Goal: Task Accomplishment & Management: Use online tool/utility

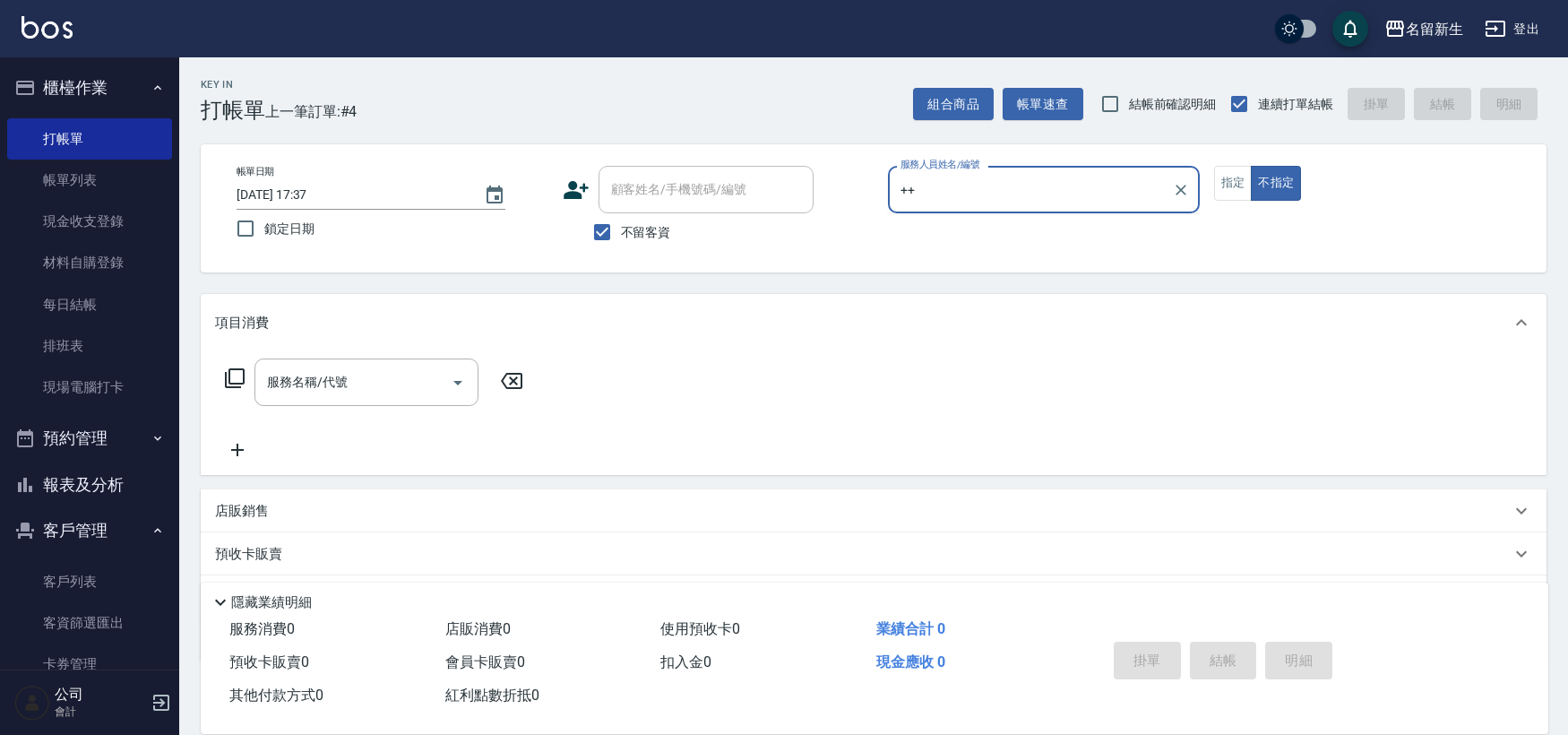
type input "+"
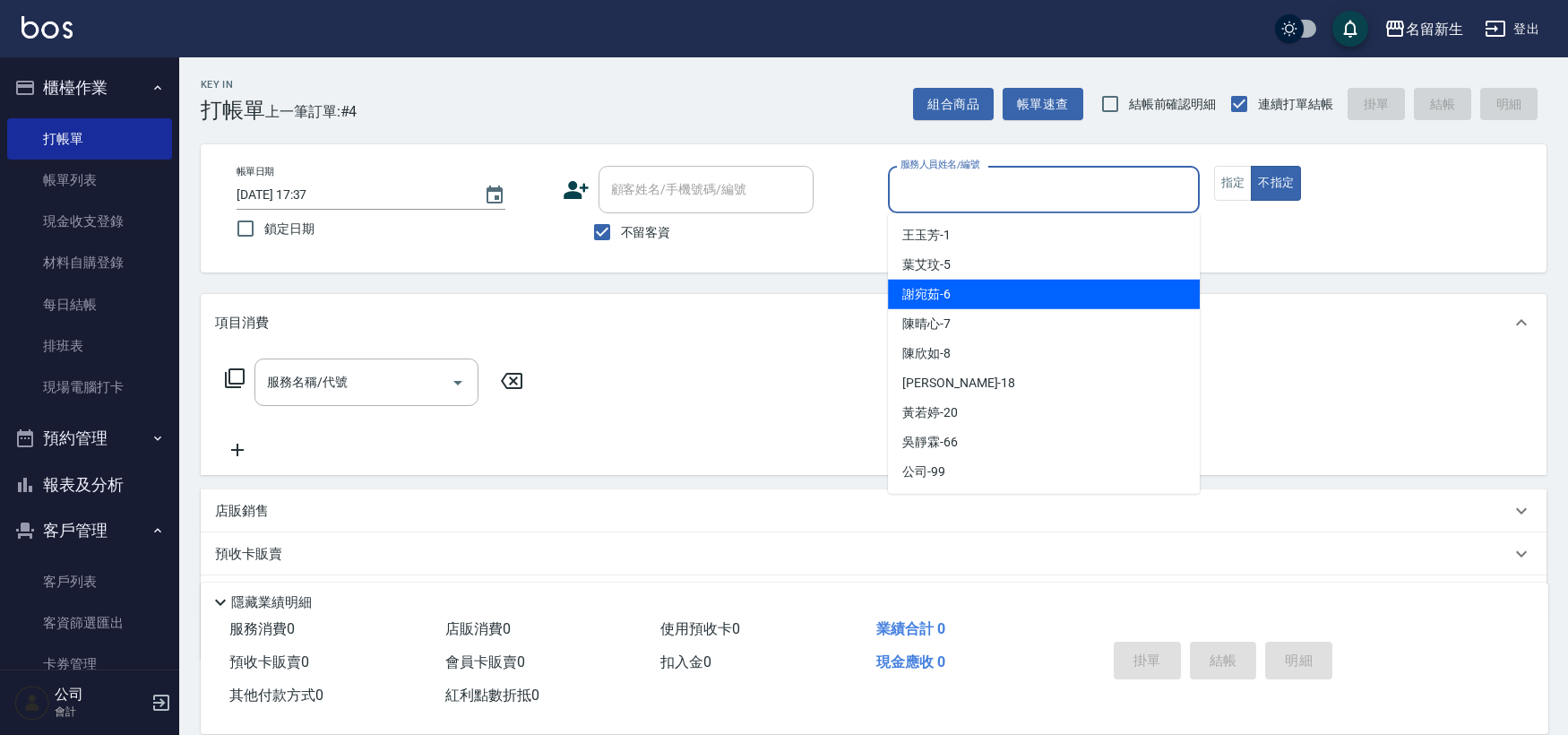
click at [647, 235] on span "不留客資" at bounding box center [646, 232] width 50 height 19
click at [621, 235] on input "不留客資" at bounding box center [603, 232] width 38 height 38
checkbox input "false"
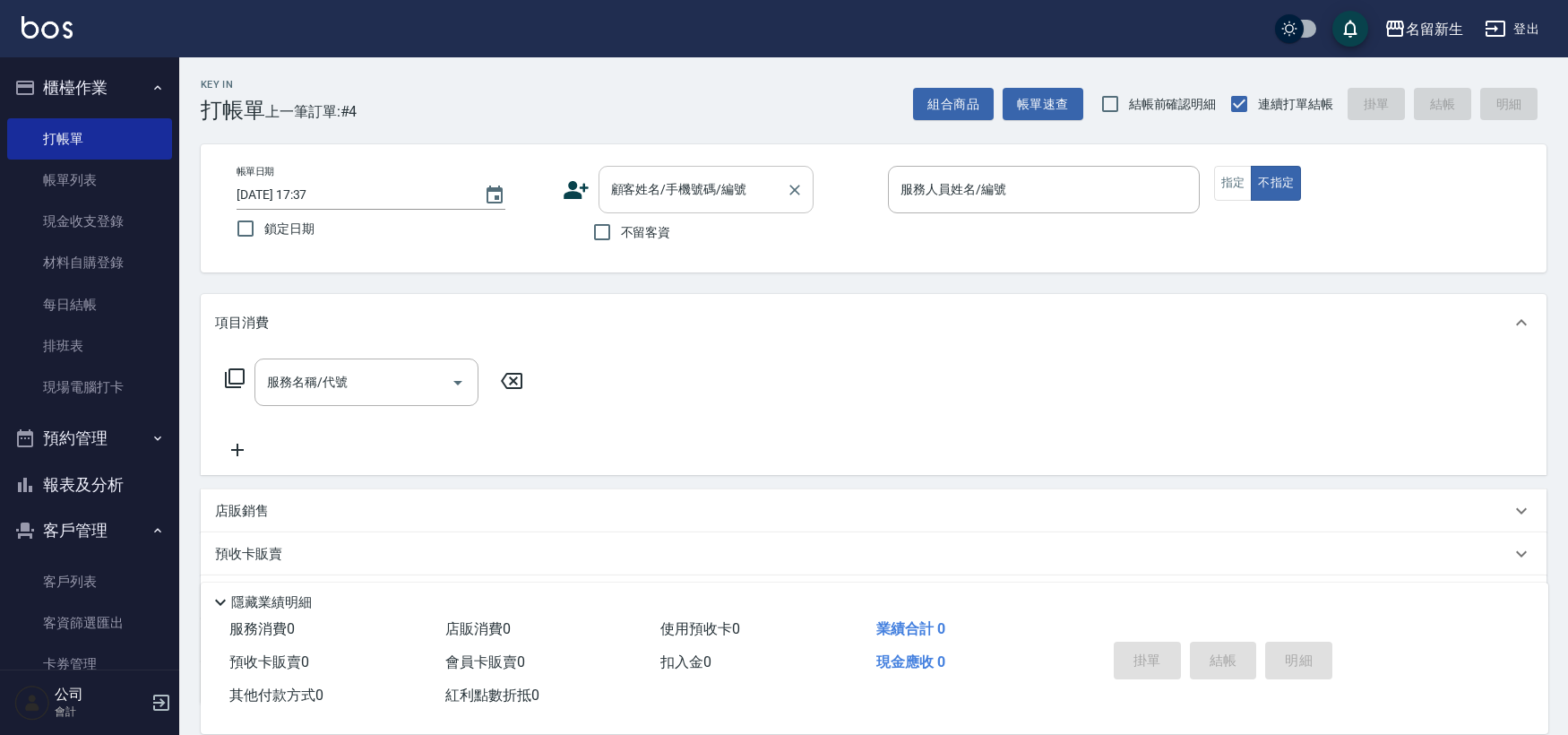
click at [670, 186] on div "顧客姓名/手機號碼/編號 顧客姓名/手機號碼/編號" at bounding box center [706, 190] width 215 height 48
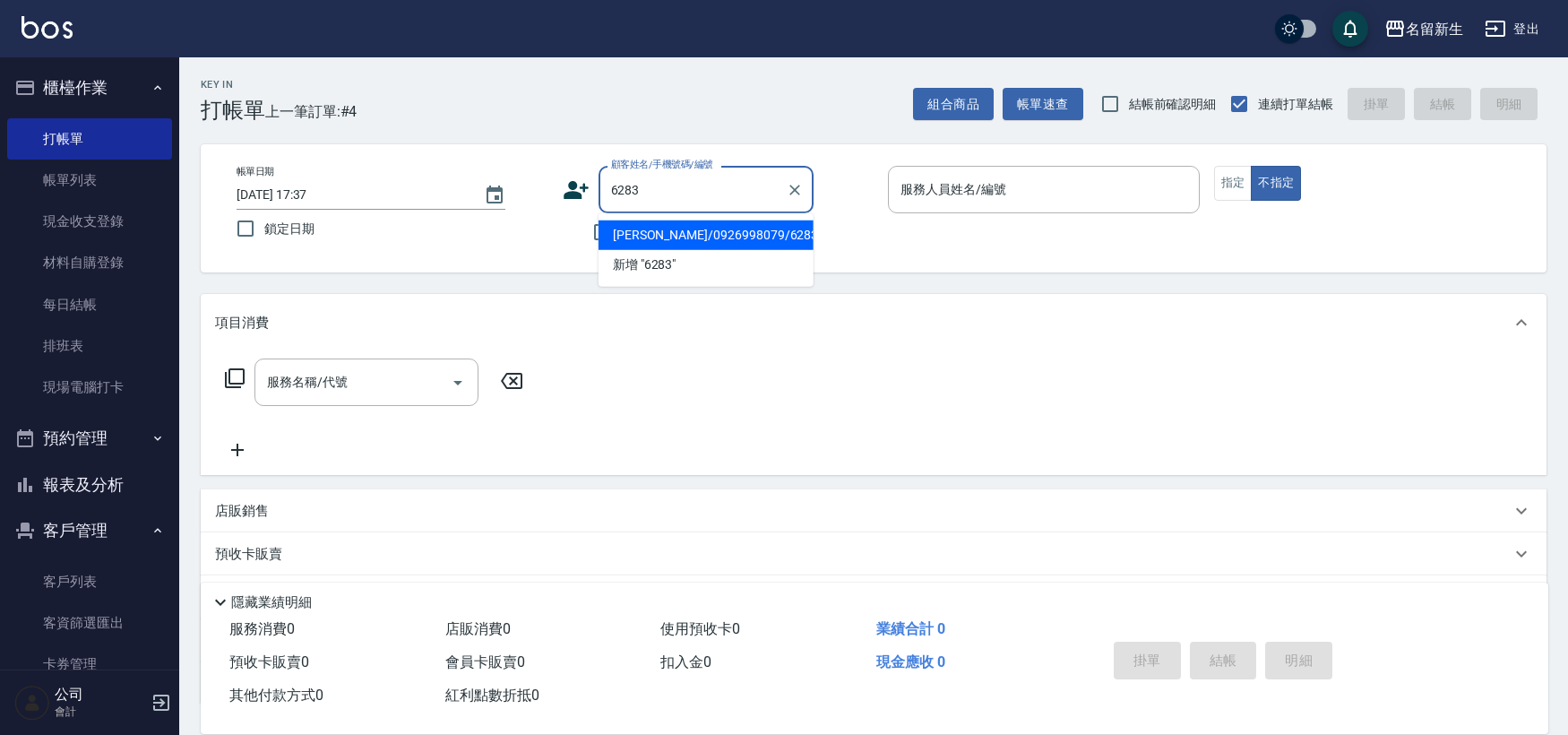
type input "[PERSON_NAME]/0926998079/6283"
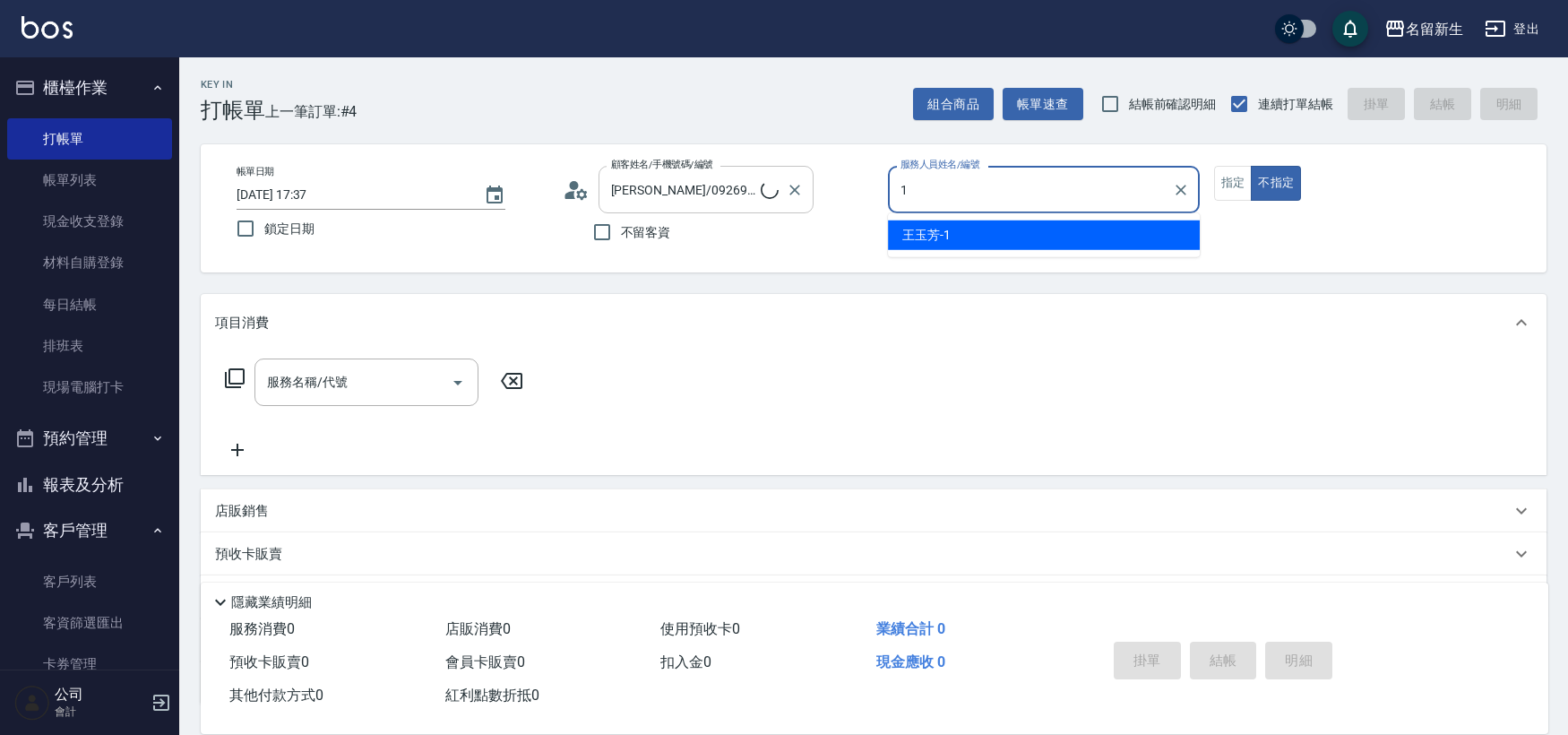
type input "1"
type button "false"
type input "[PERSON_NAME]-1"
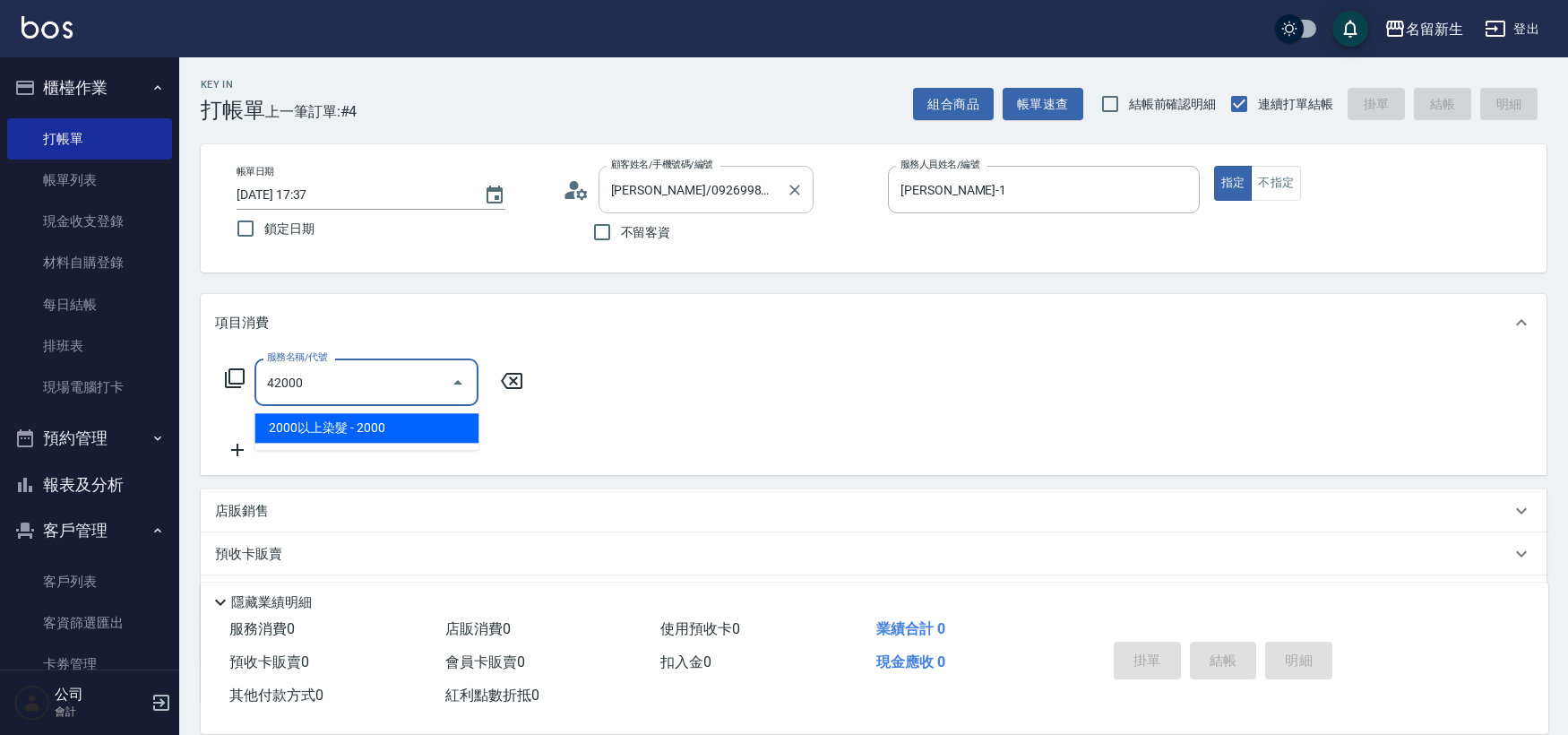
type input "2000以上染髮(42000)"
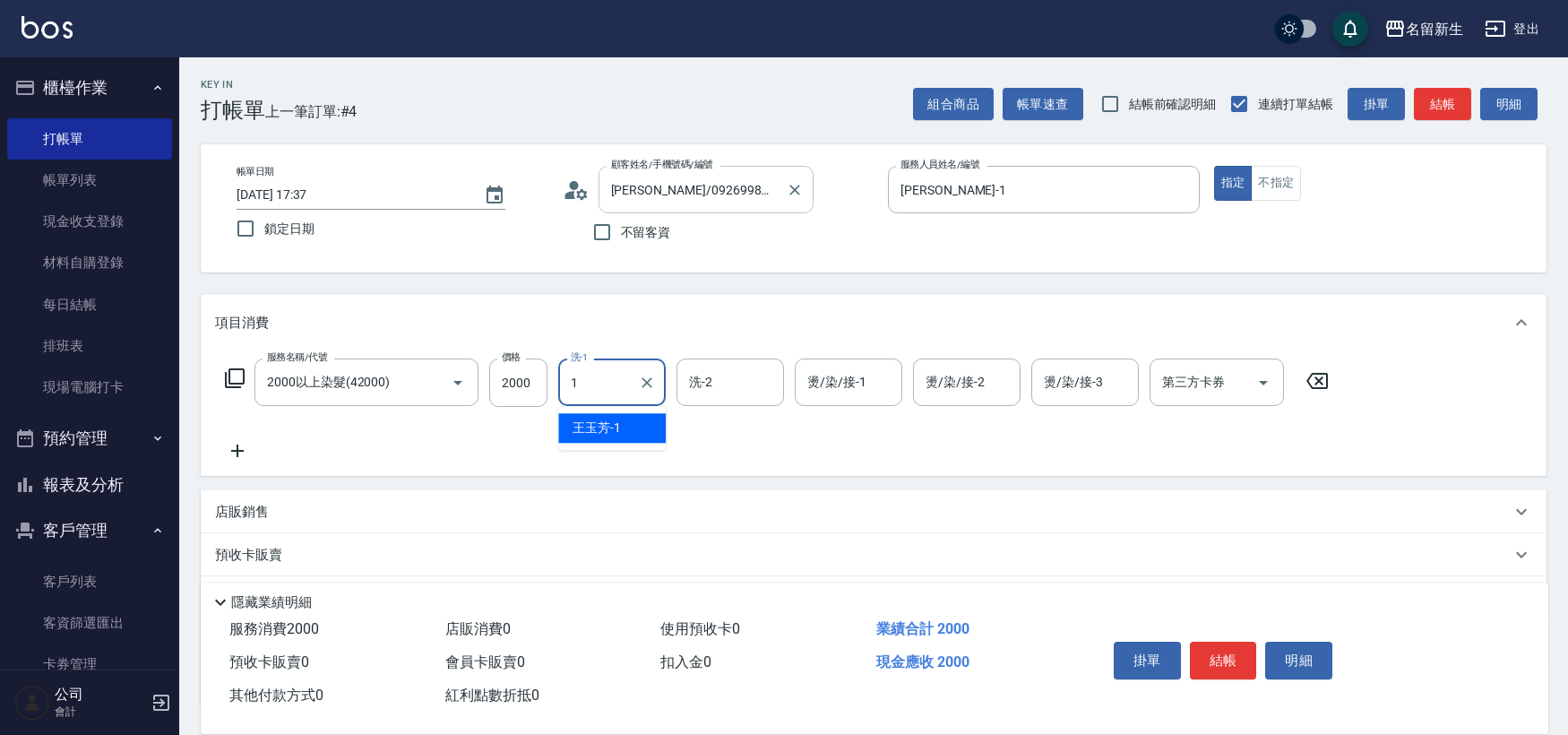
type input "[PERSON_NAME]-1"
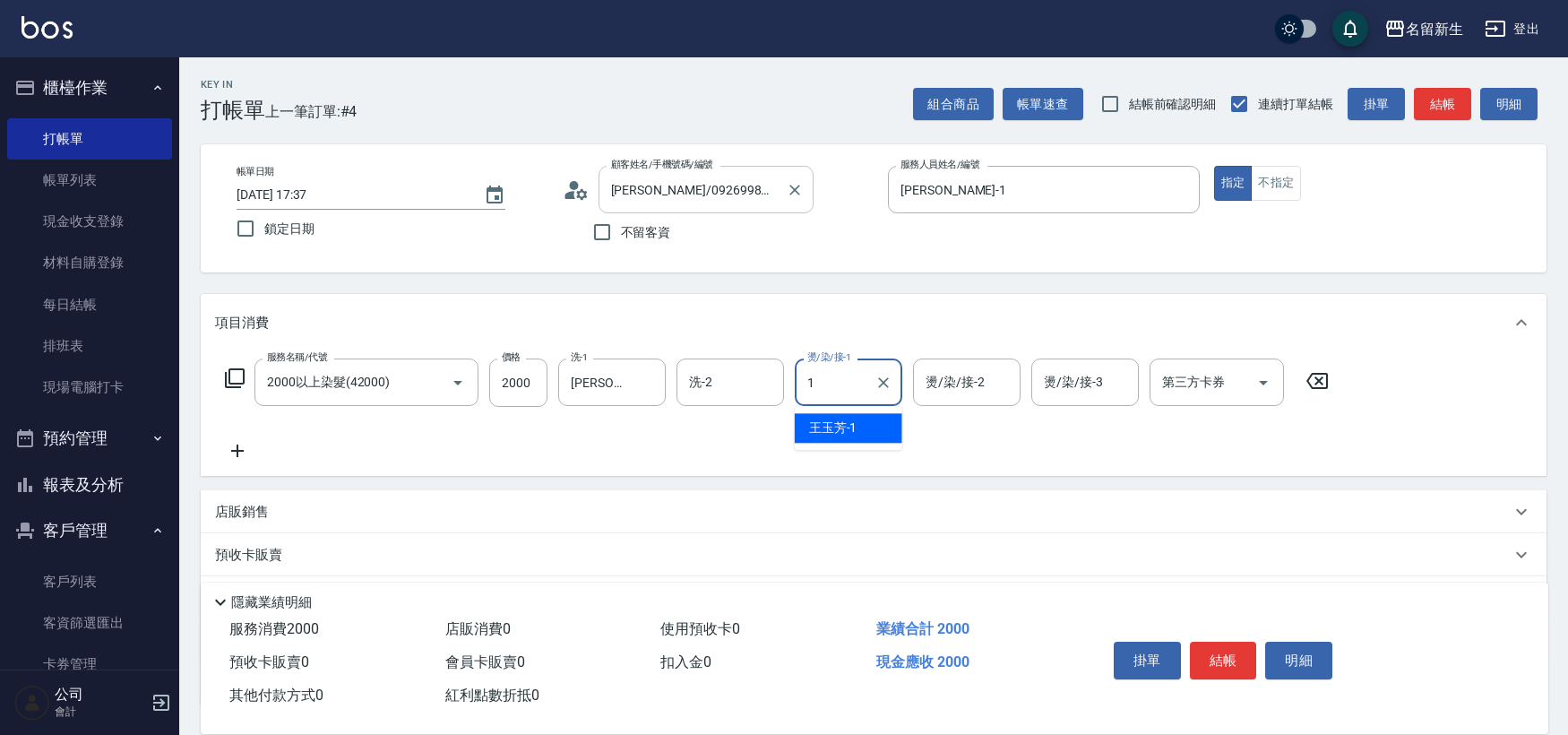
type input "[PERSON_NAME]-1"
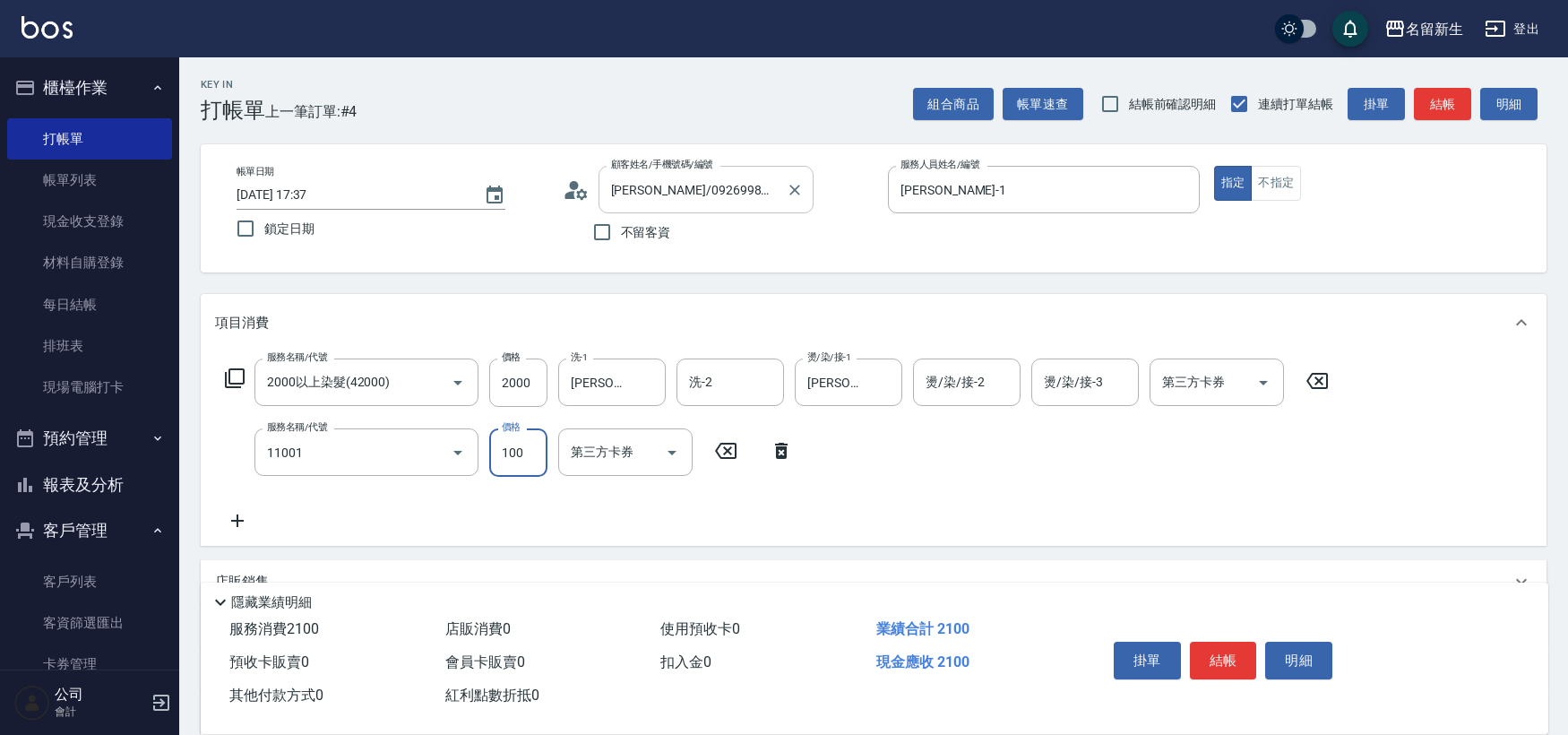
type input "瞬護(11001)"
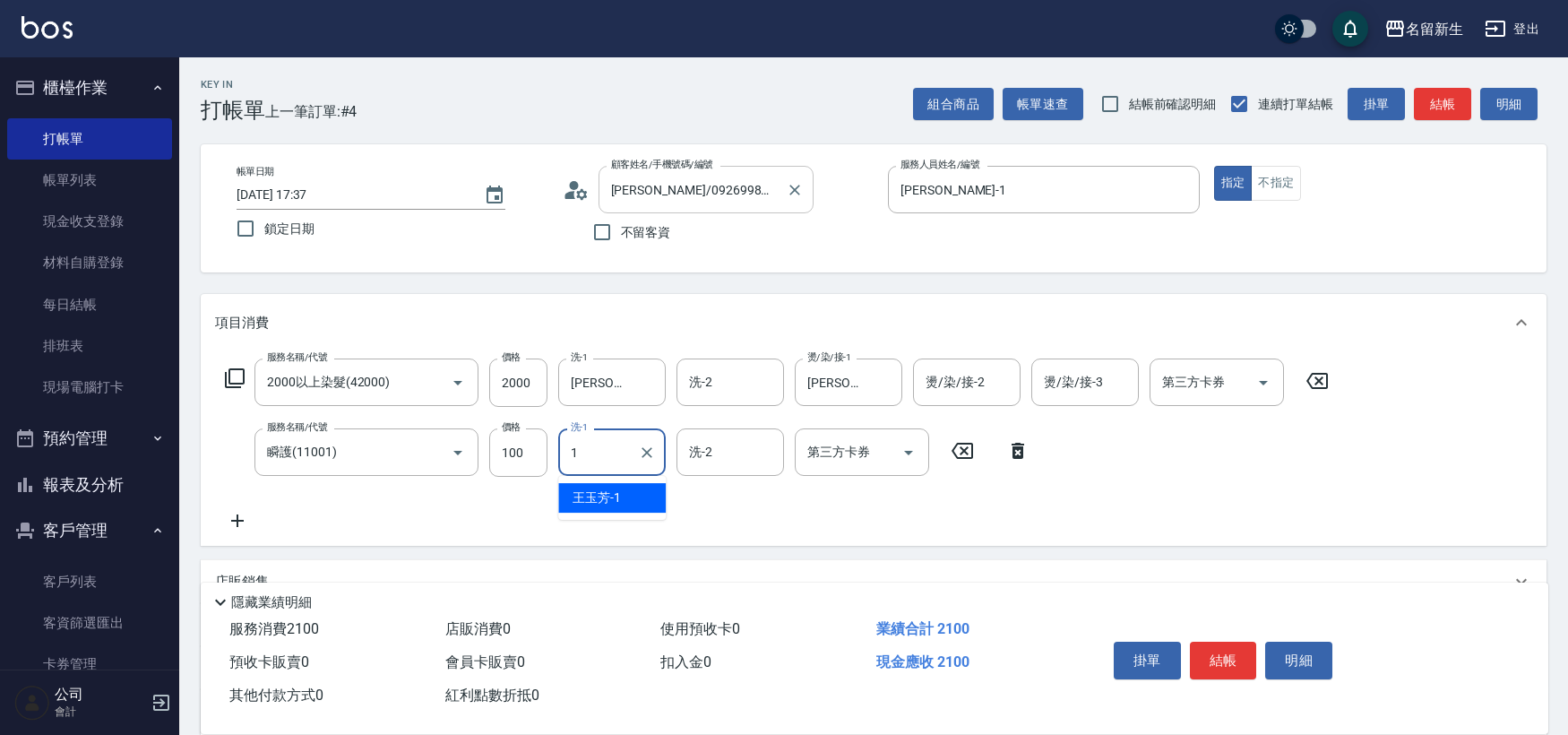
type input "[PERSON_NAME]-1"
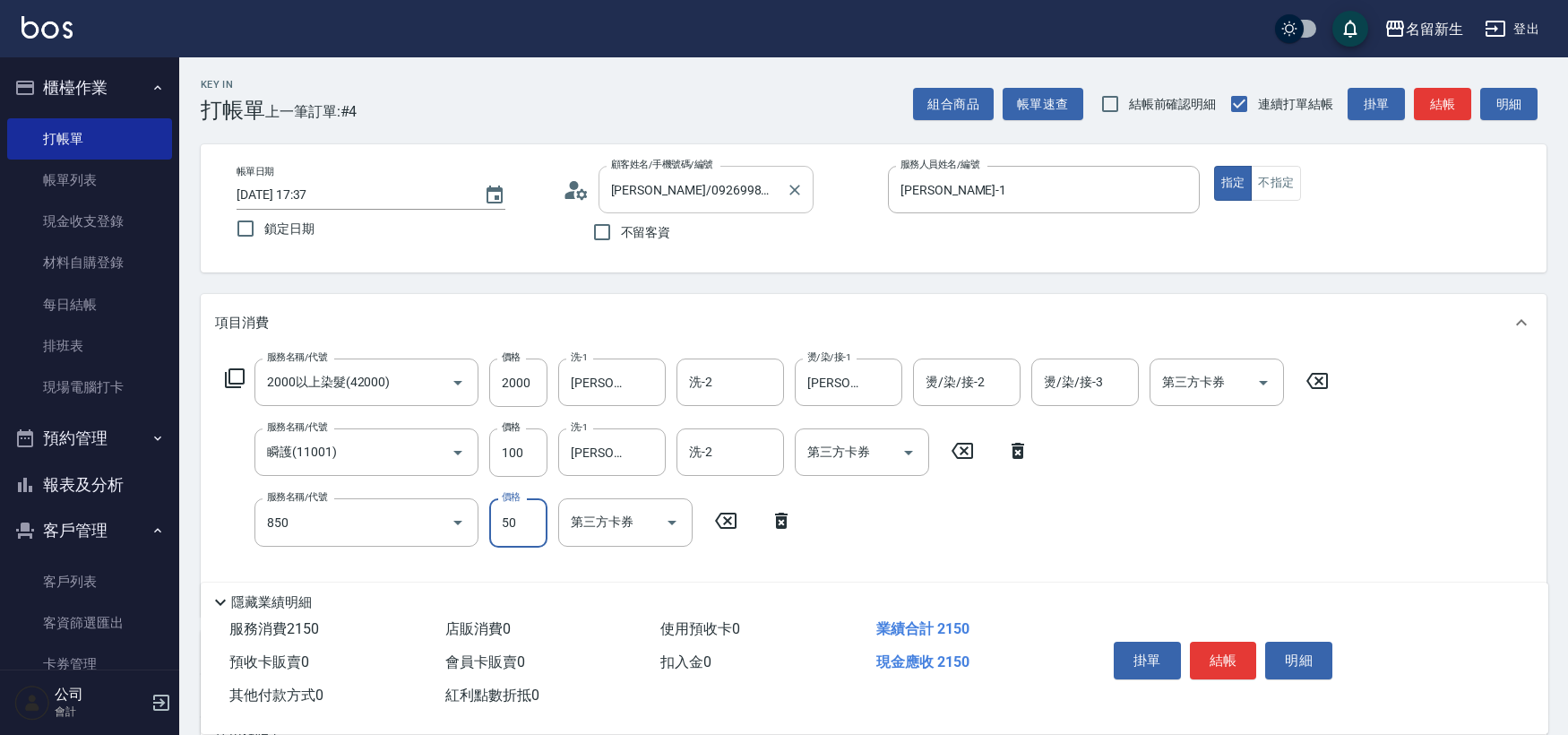
type input "吹捲(850)"
type input "100"
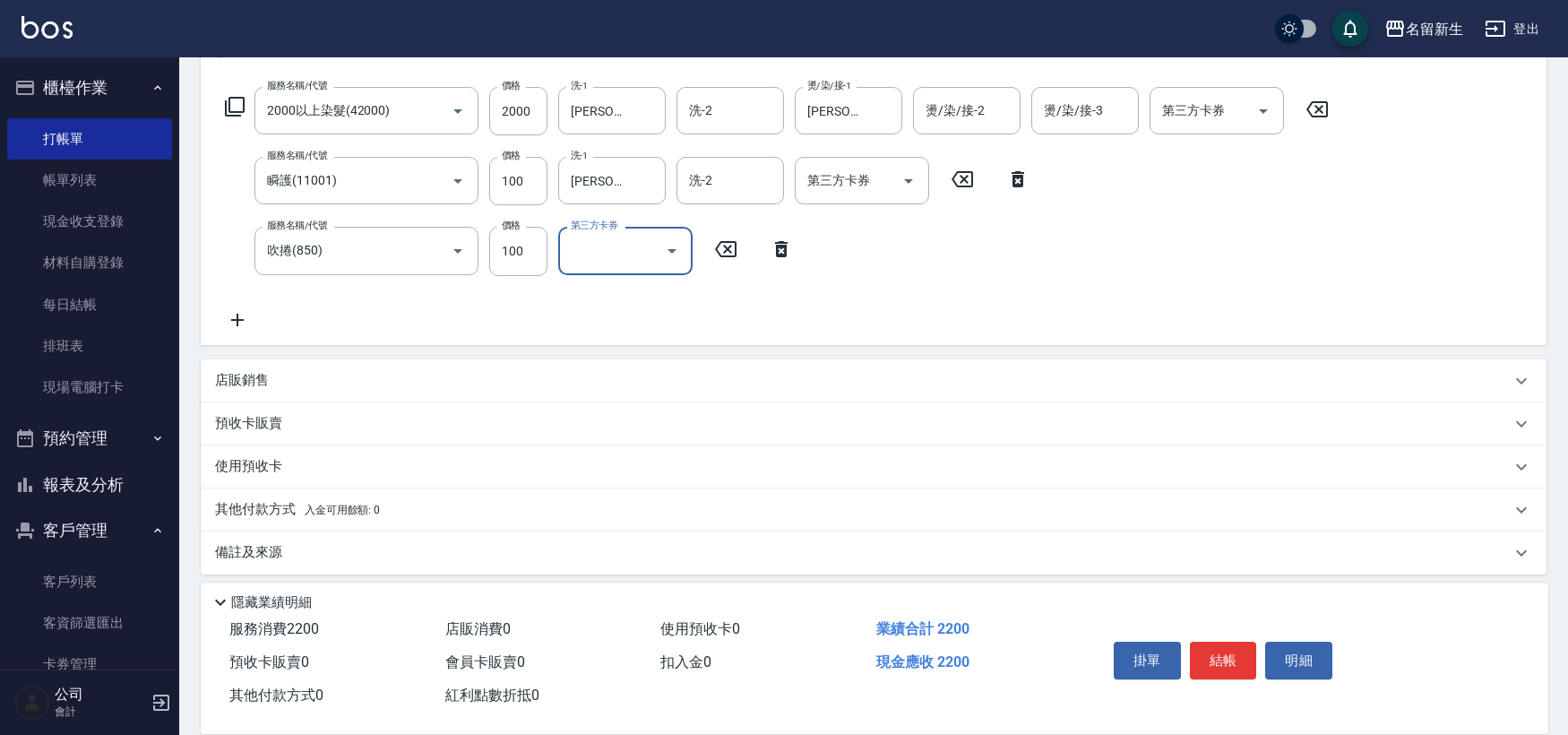
scroll to position [280, 0]
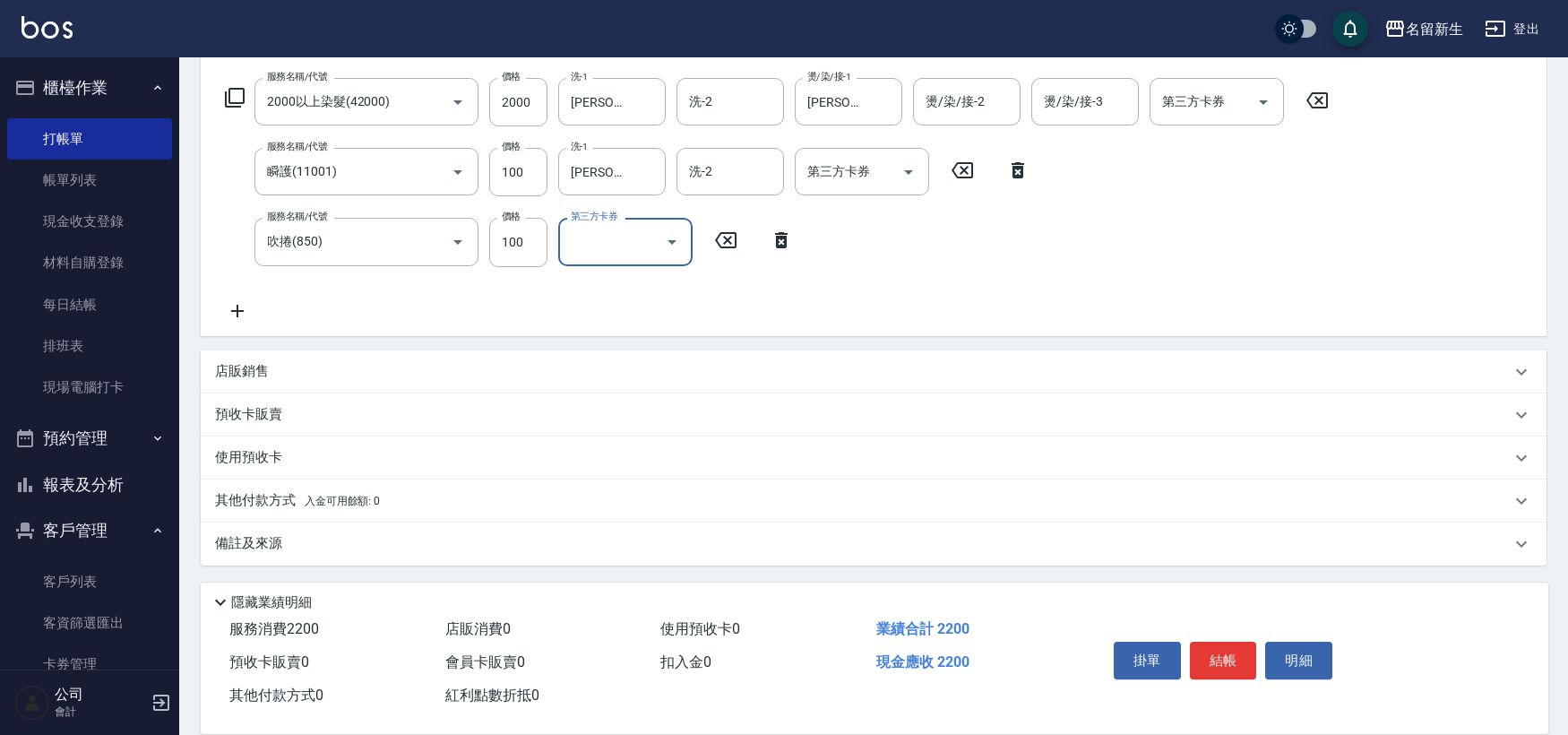
click at [280, 503] on p "其他付款方式 入金可用餘額: 0" at bounding box center [297, 501] width 165 height 20
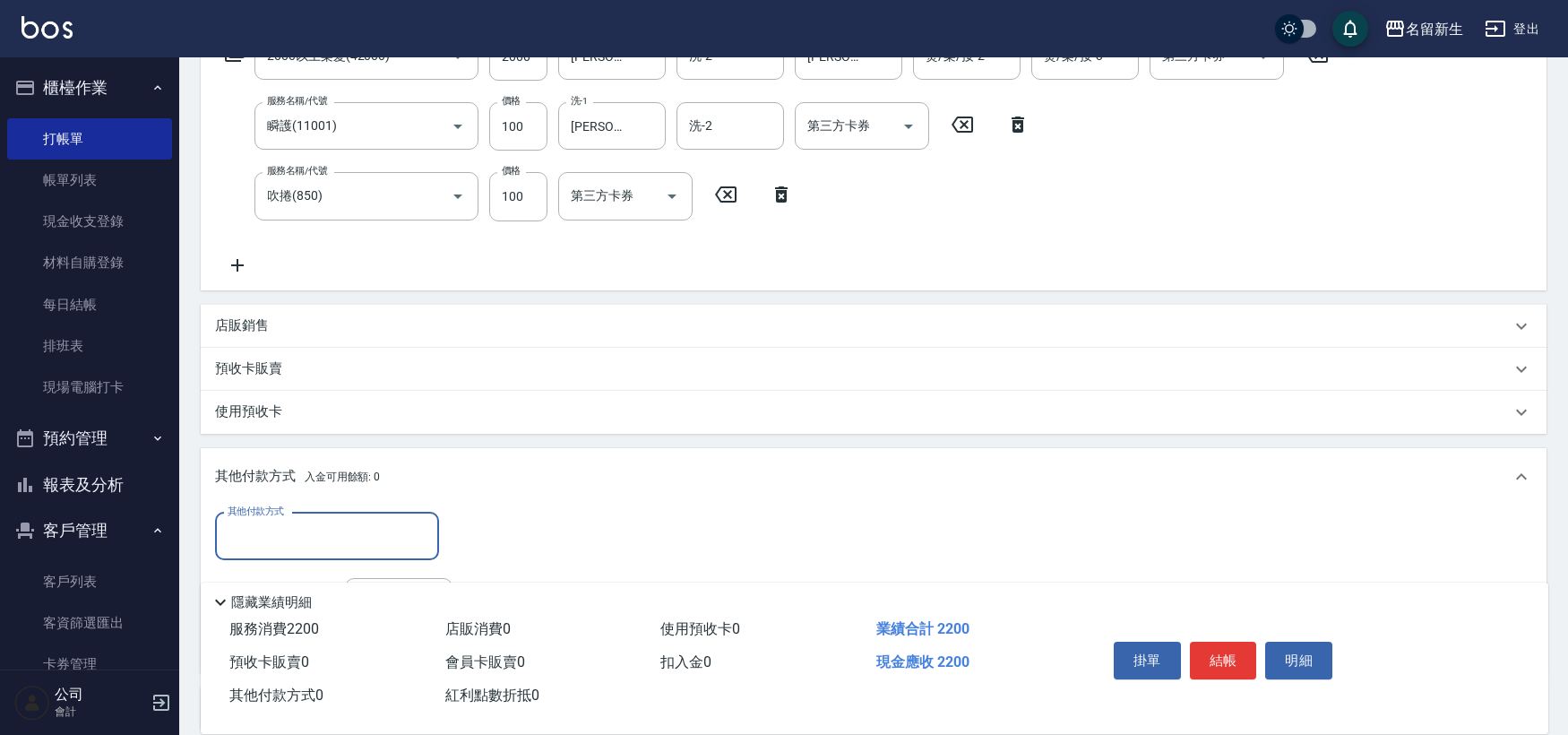
scroll to position [346, 0]
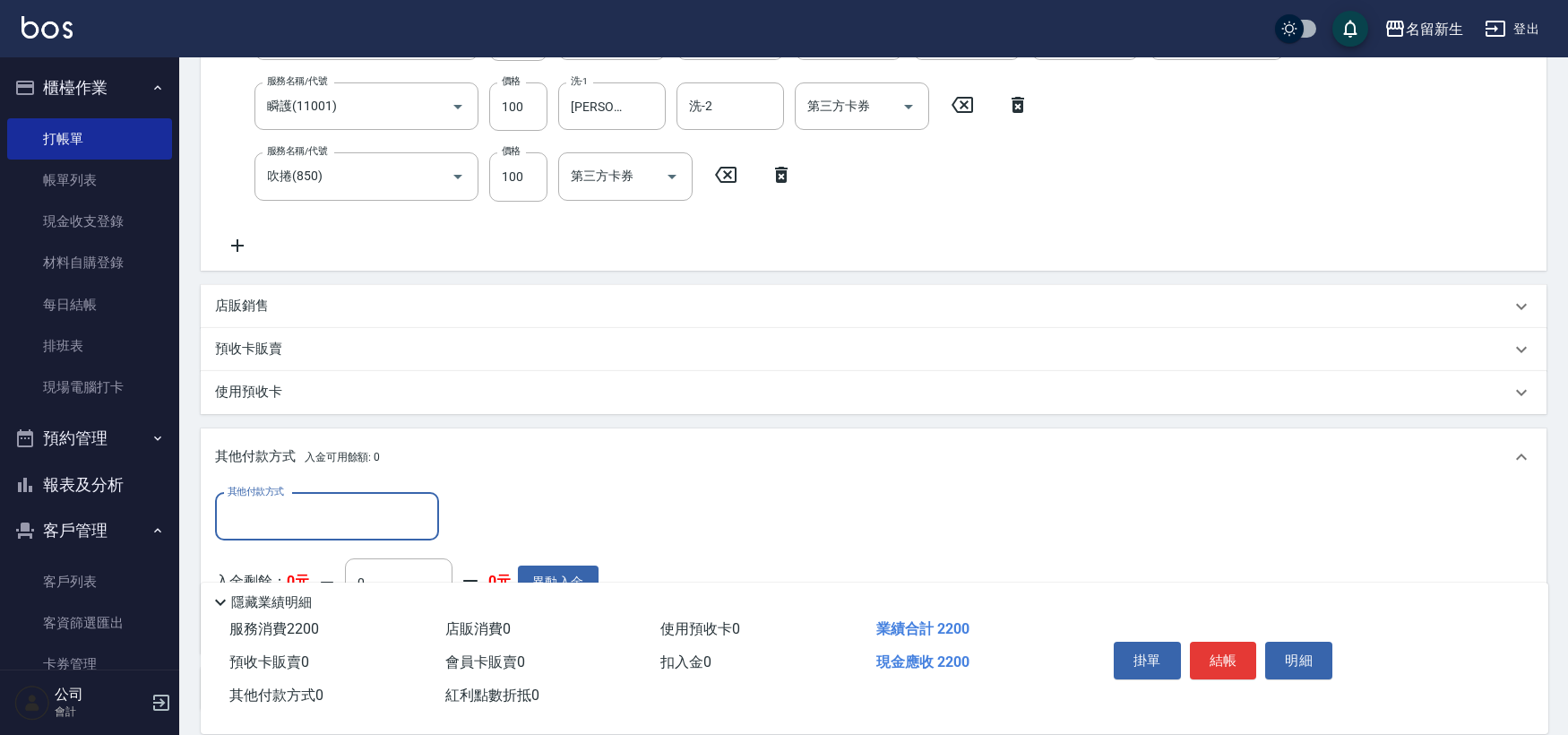
click at [283, 491] on label "其他付款方式" at bounding box center [256, 492] width 57 height 14
click at [283, 501] on input "其他付款方式" at bounding box center [326, 517] width 208 height 32
click at [282, 514] on input "其他付款方式" at bounding box center [326, 517] width 208 height 32
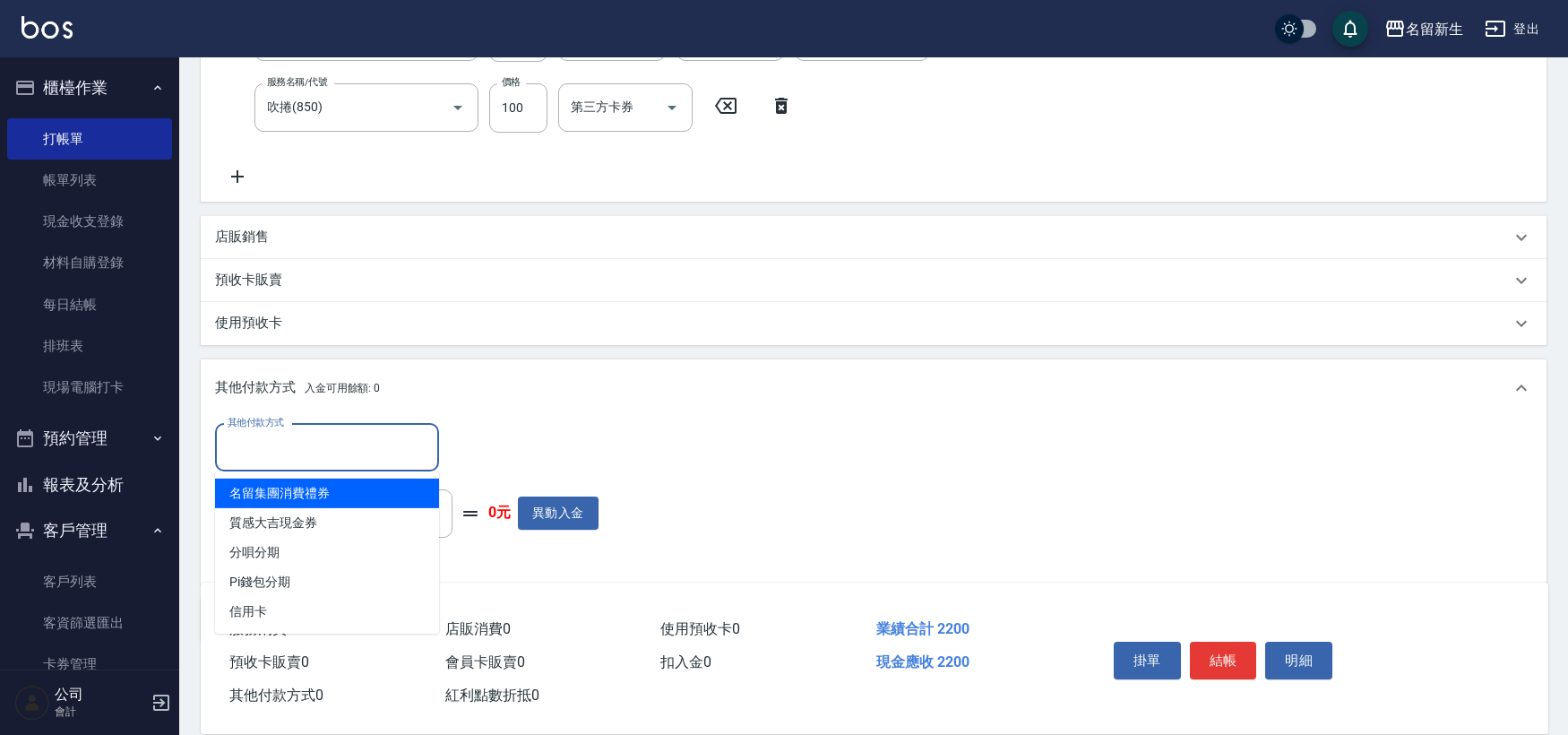
scroll to position [491, 0]
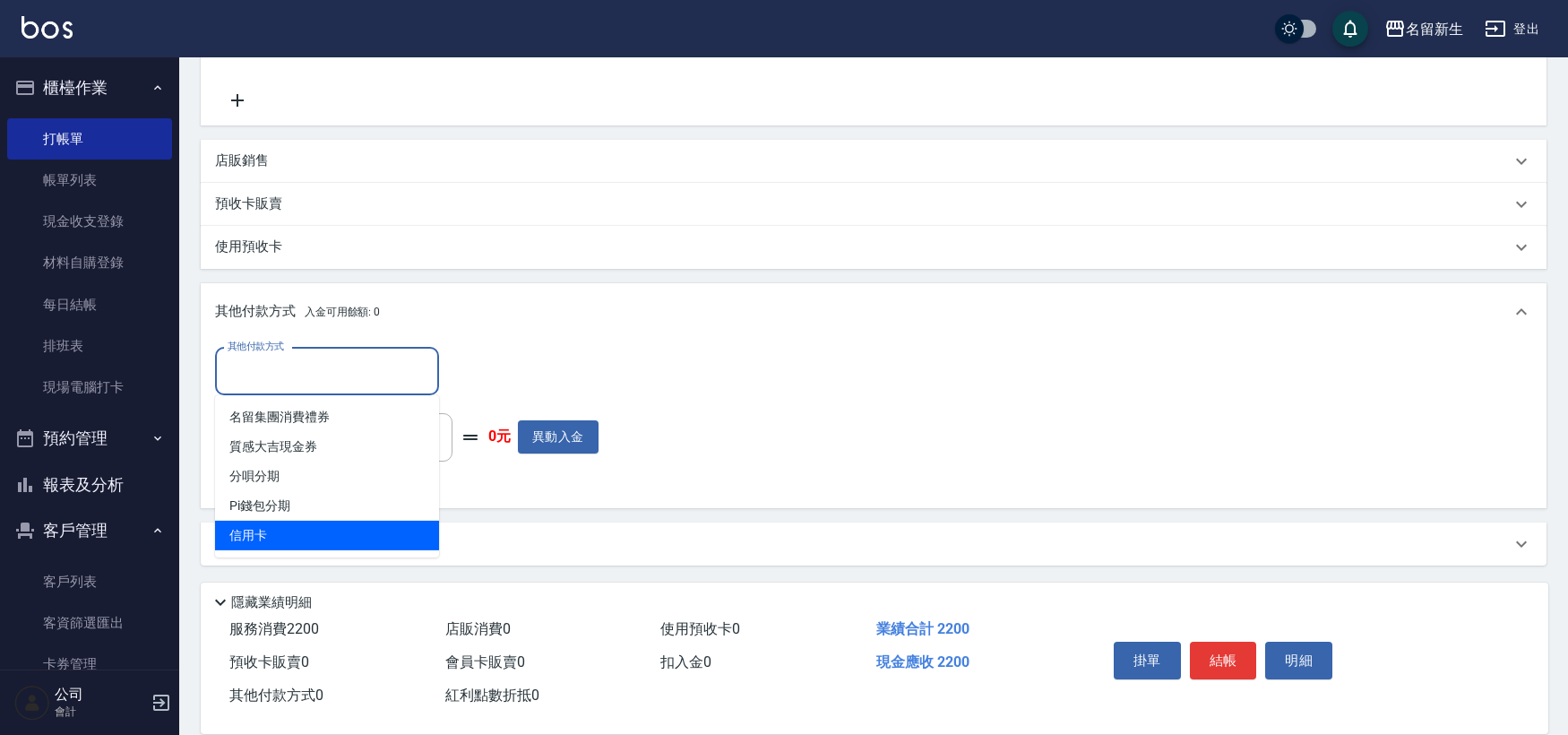
click at [292, 538] on span "信用卡" at bounding box center [326, 536] width 224 height 30
type input "信用卡"
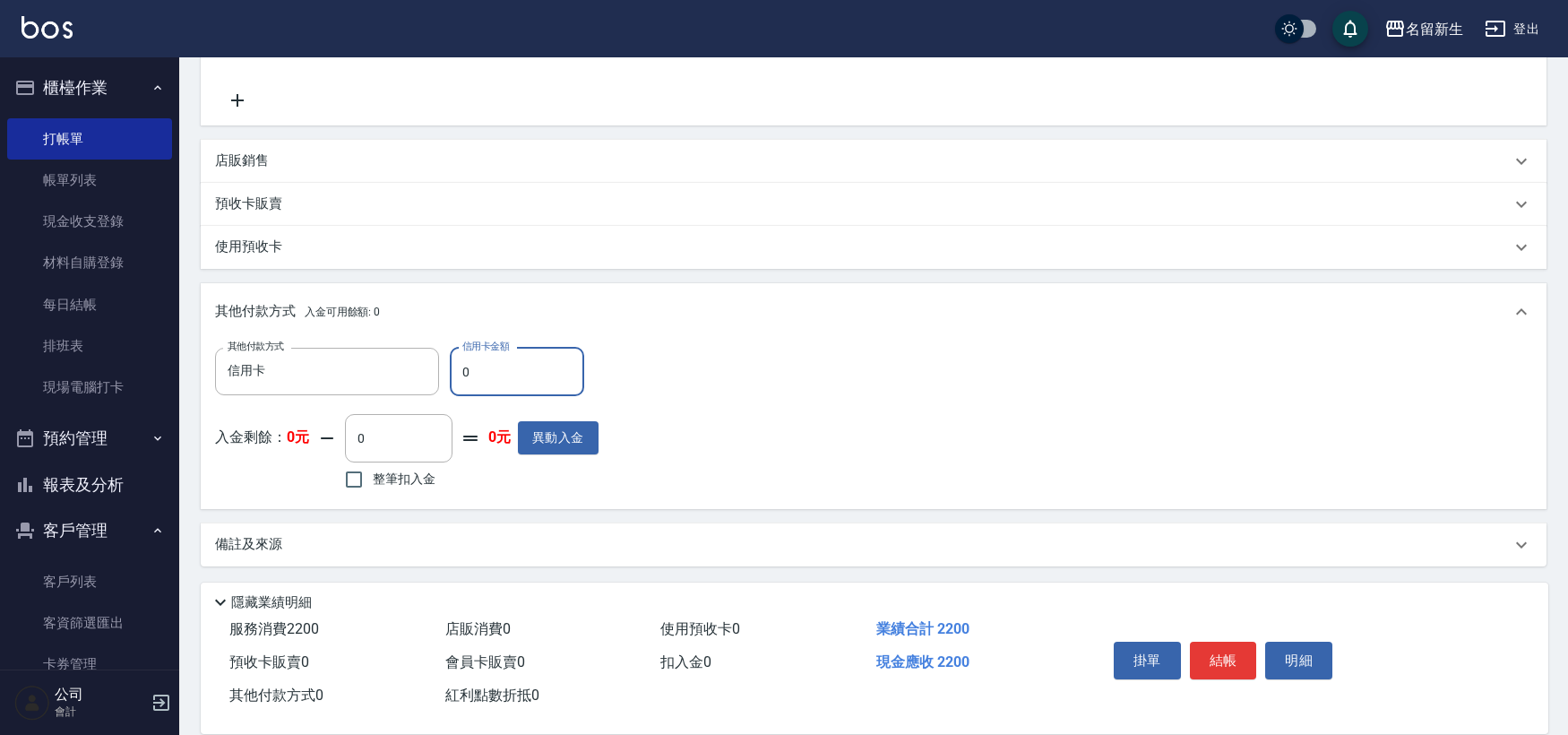
click at [507, 380] on input "0" at bounding box center [516, 372] width 134 height 49
type input "2200"
type input "[DATE] 18:38"
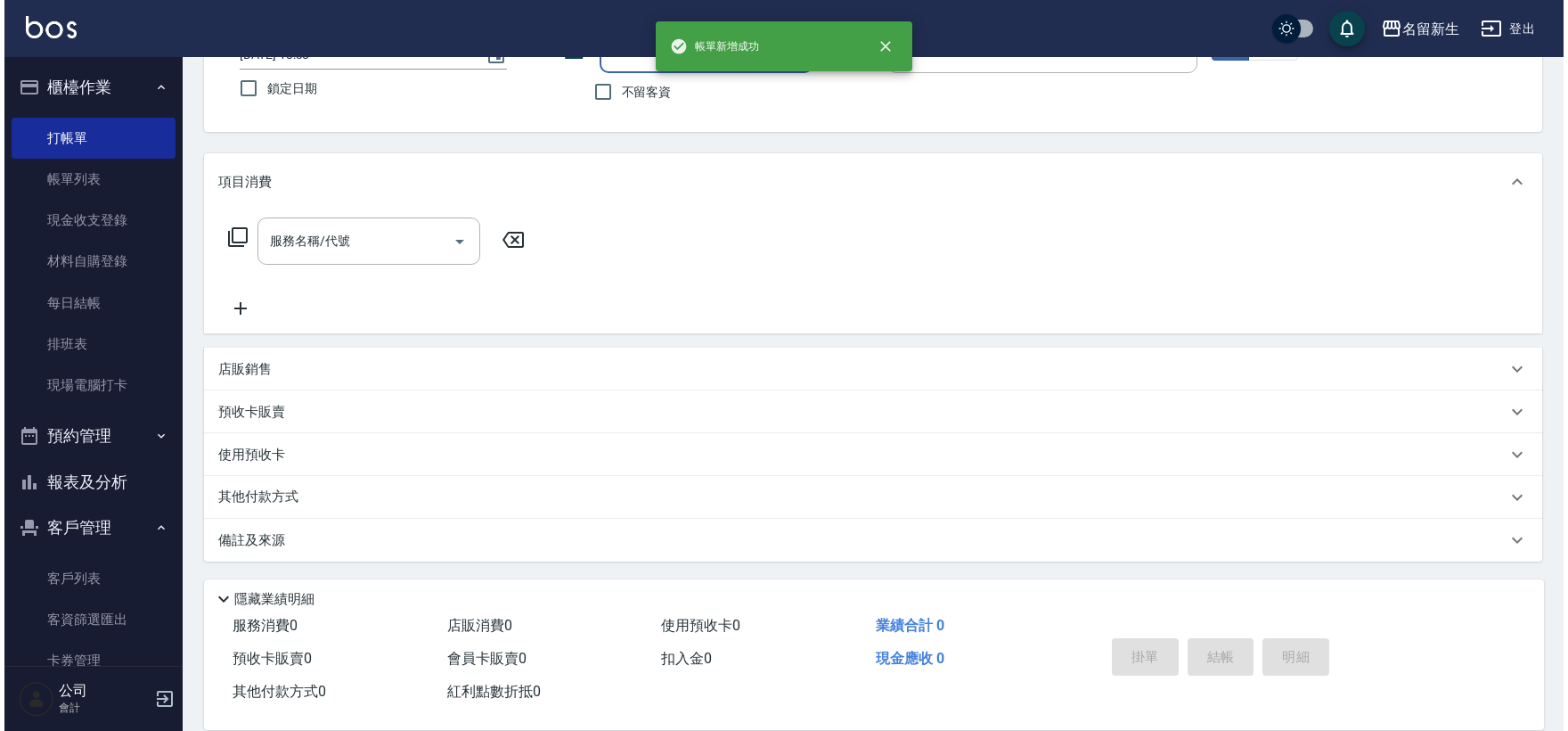
scroll to position [0, 0]
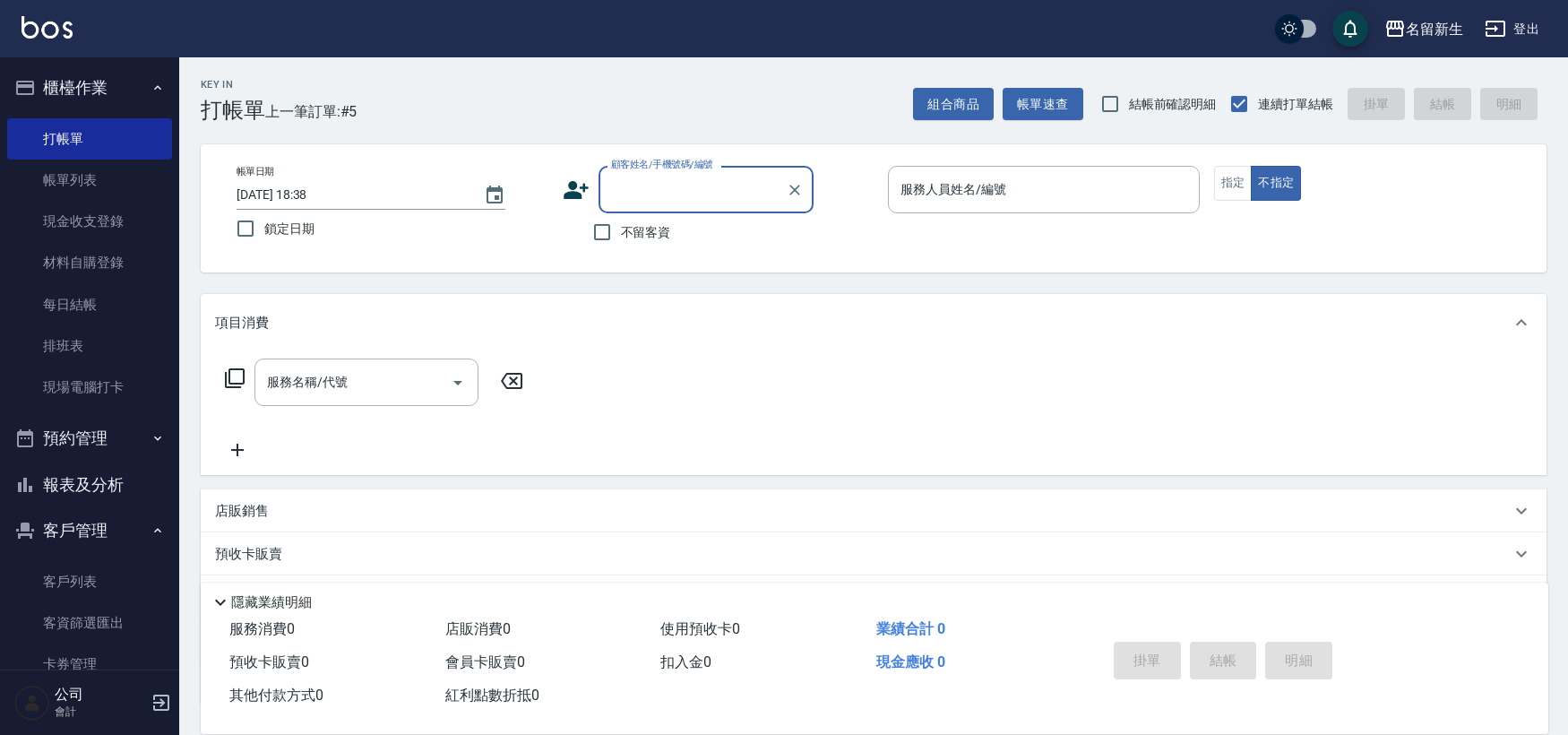
click at [576, 191] on icon at bounding box center [576, 190] width 25 height 18
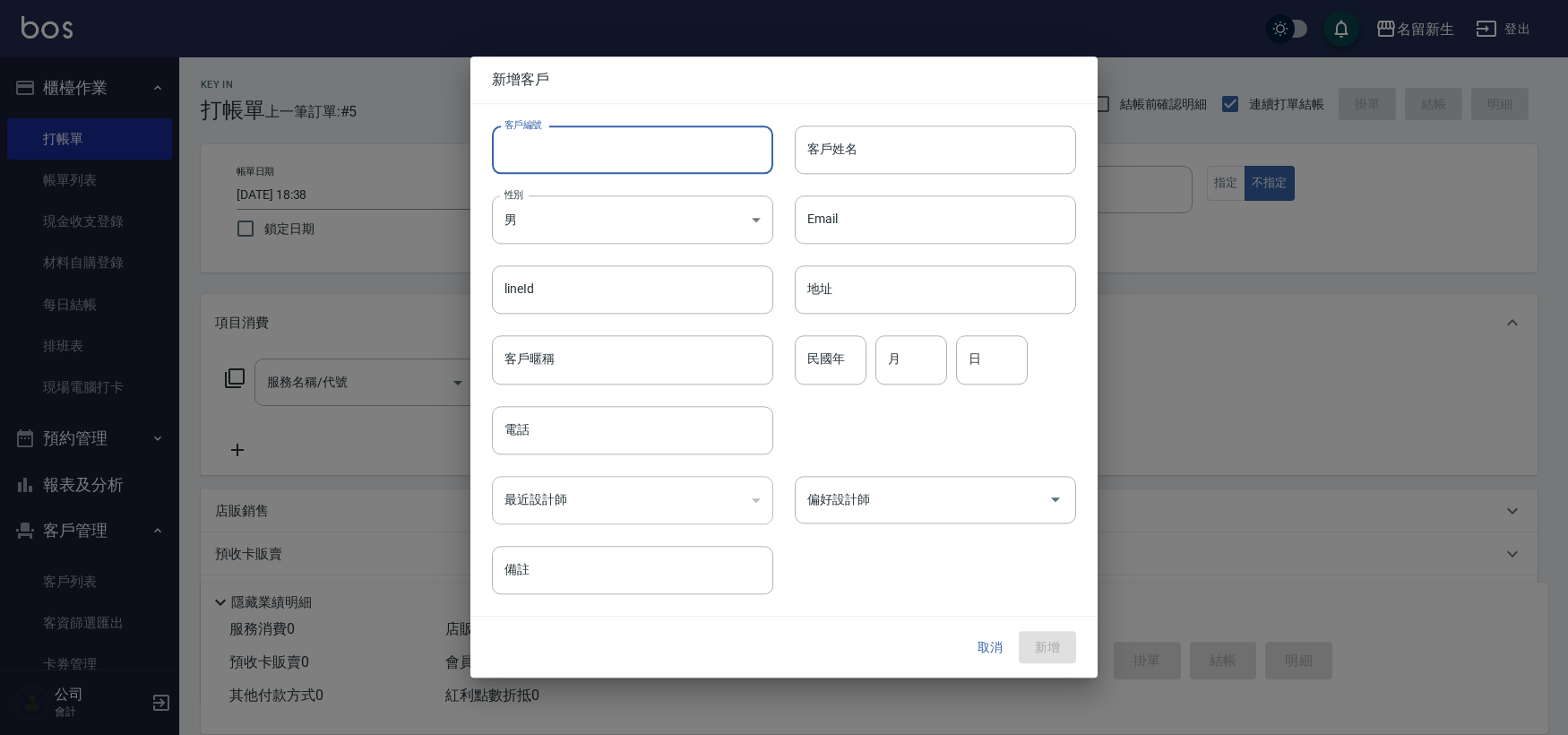
click at [595, 152] on input "客戶編號" at bounding box center [632, 149] width 281 height 49
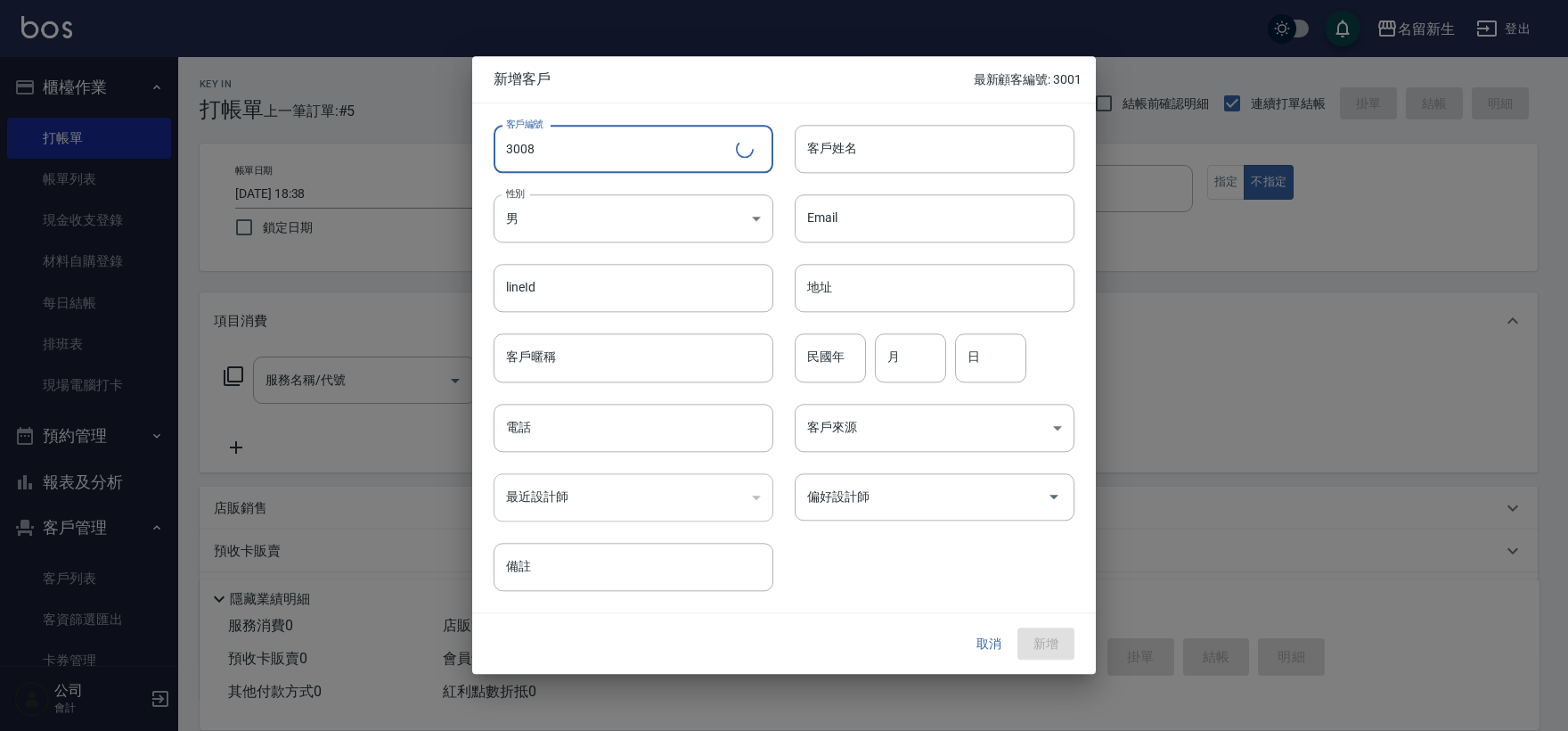
type input "3008"
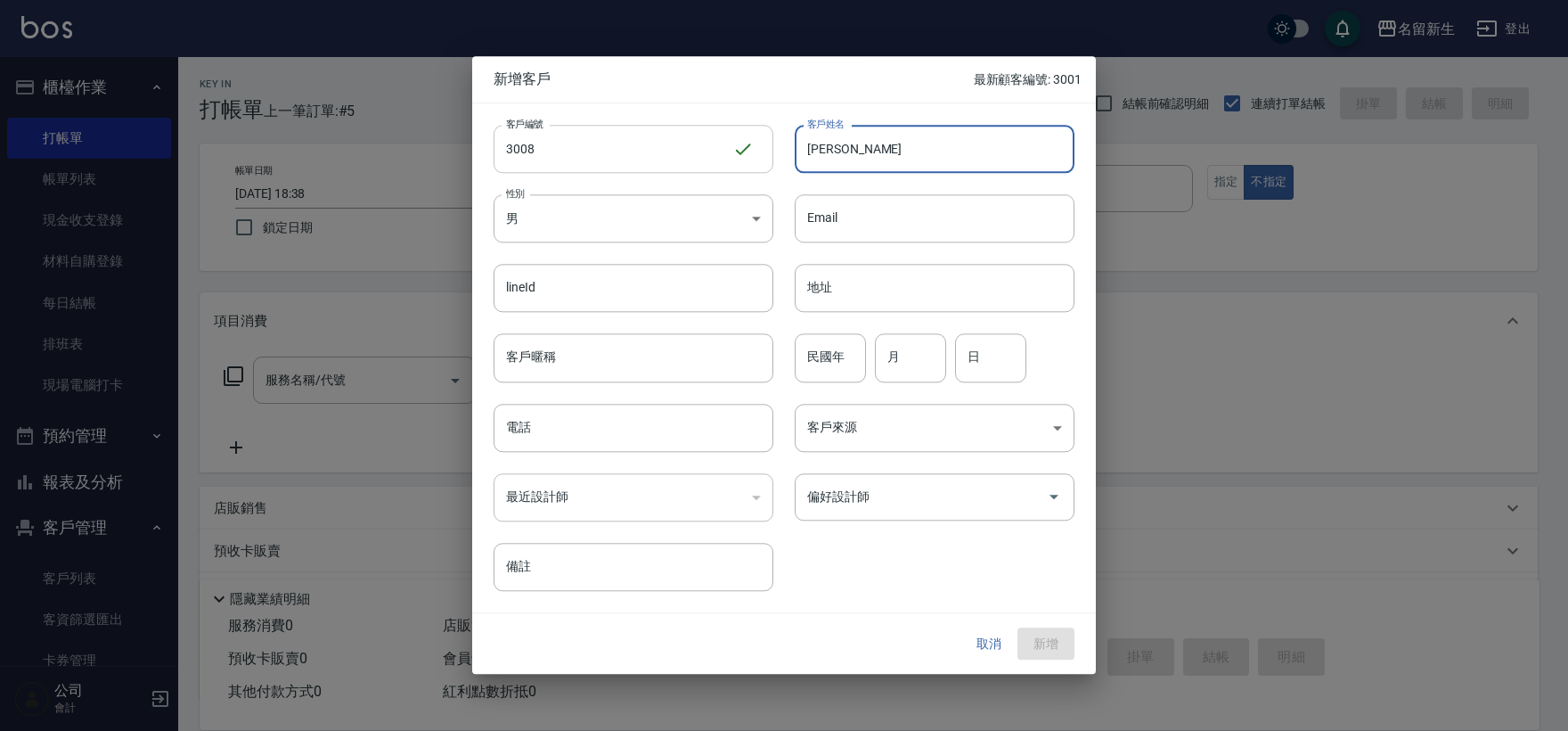
type input "[PERSON_NAME]"
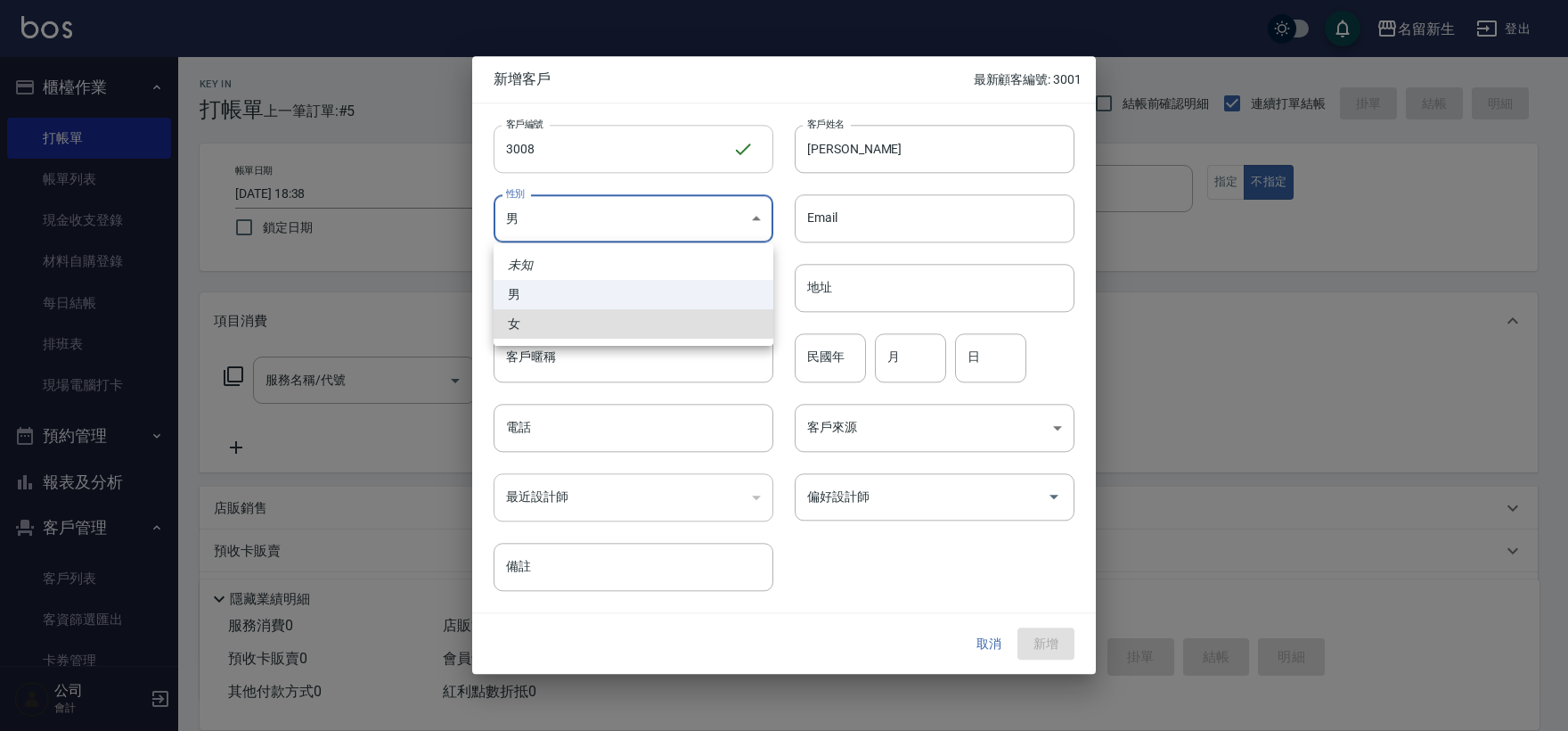
type input "[DEMOGRAPHIC_DATA]"
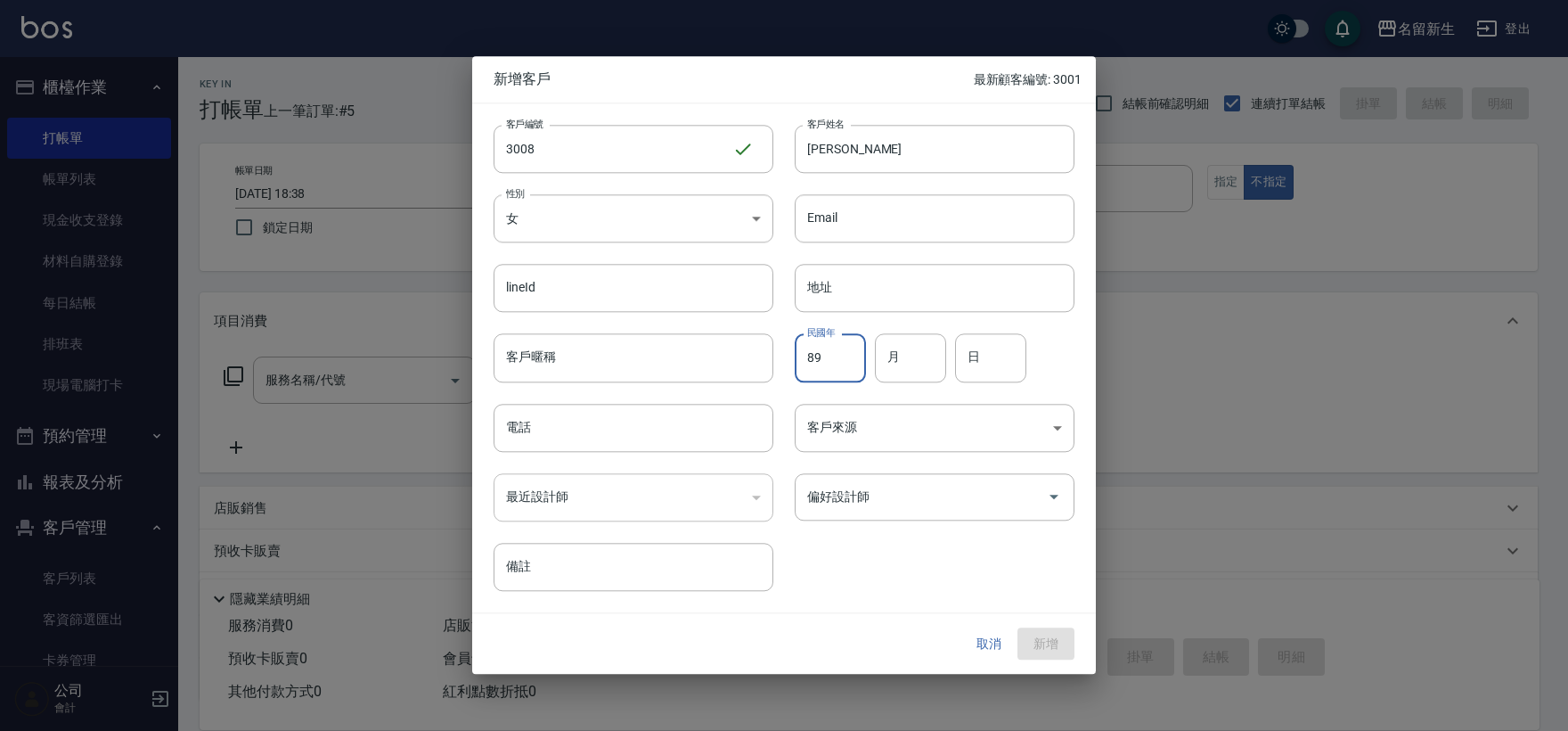
type input "89"
type input "08"
type input "17"
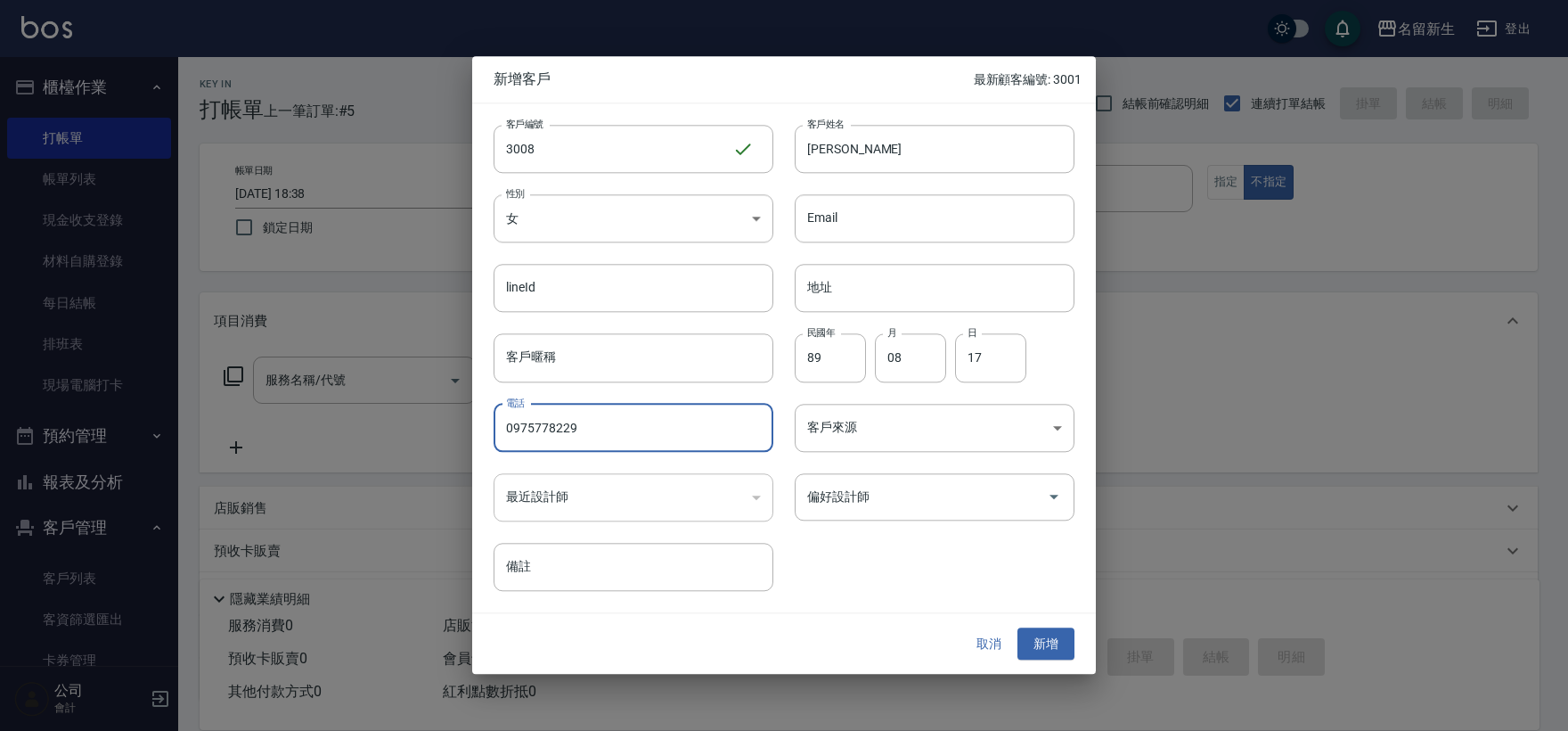
type input "0975778229"
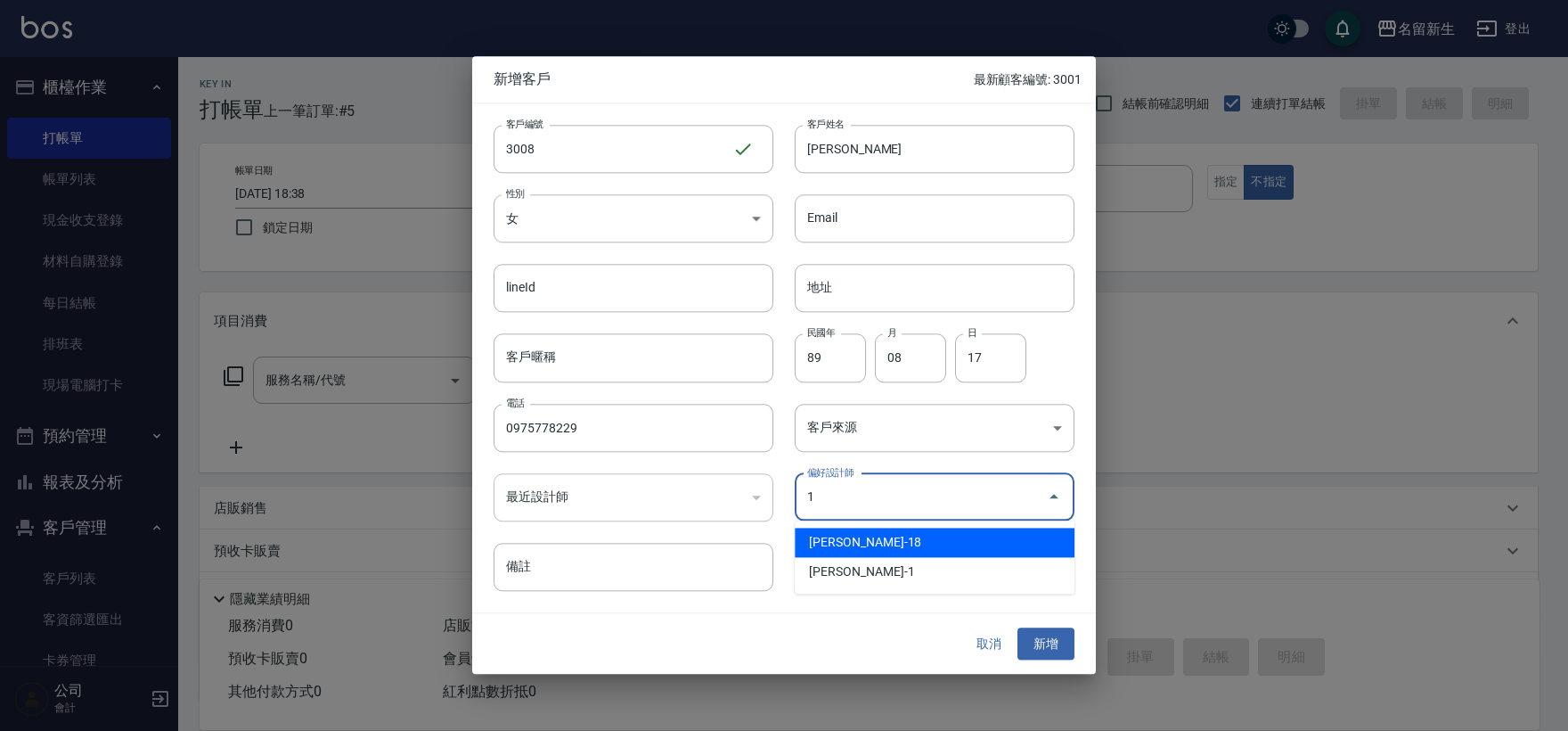
type input "[PERSON_NAME]"
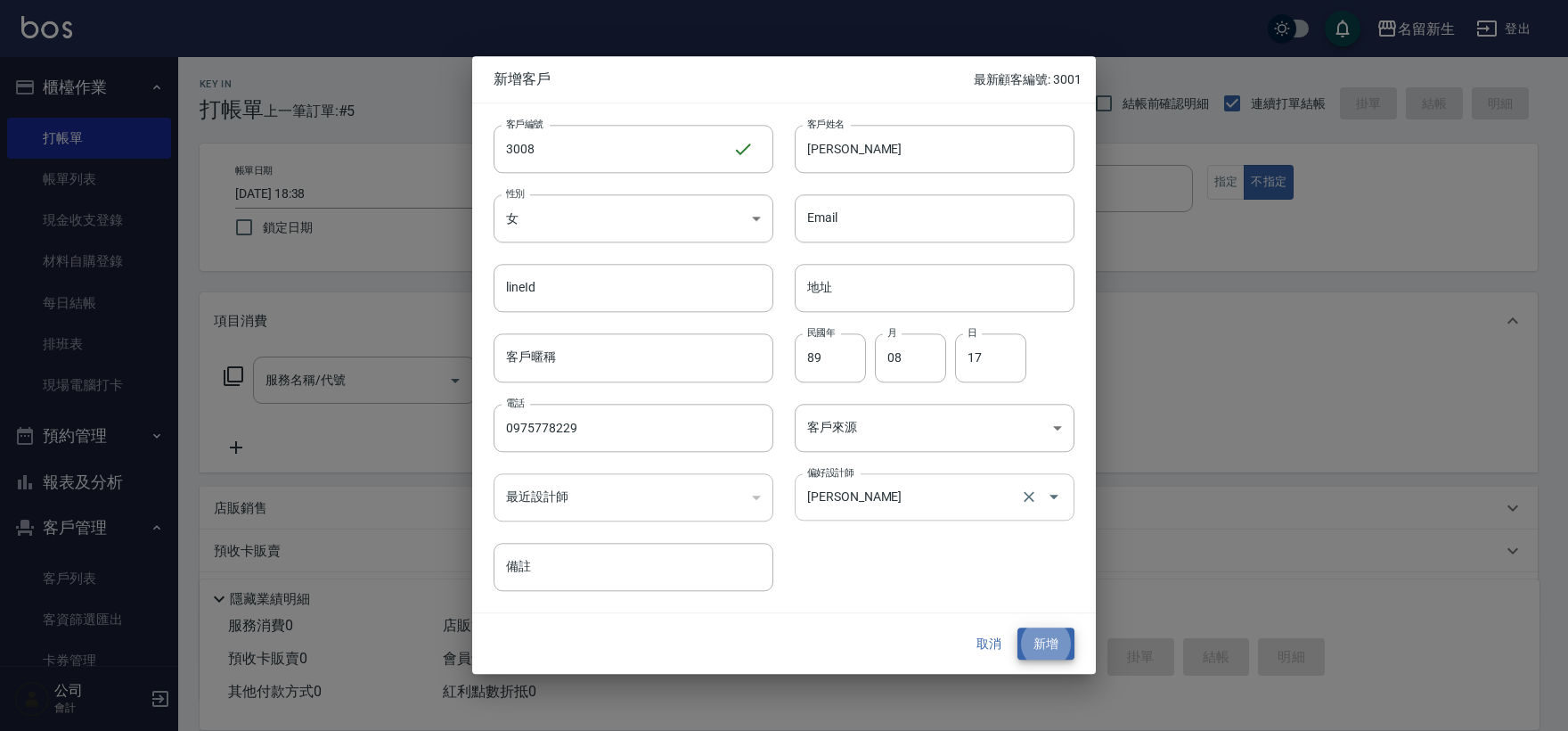
click at [918, 503] on input "[PERSON_NAME]" at bounding box center [910, 498] width 214 height 32
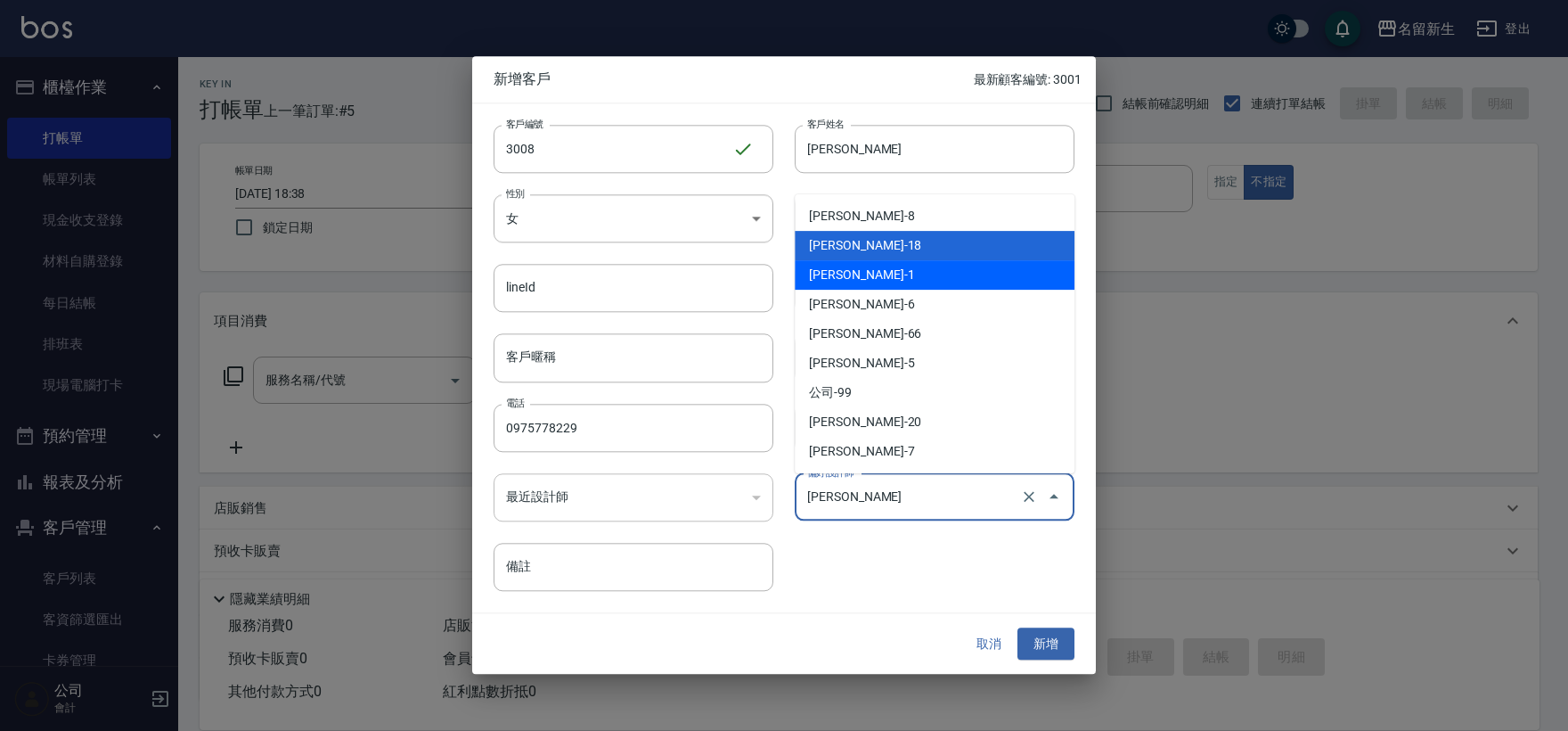
type input "王玉芳"
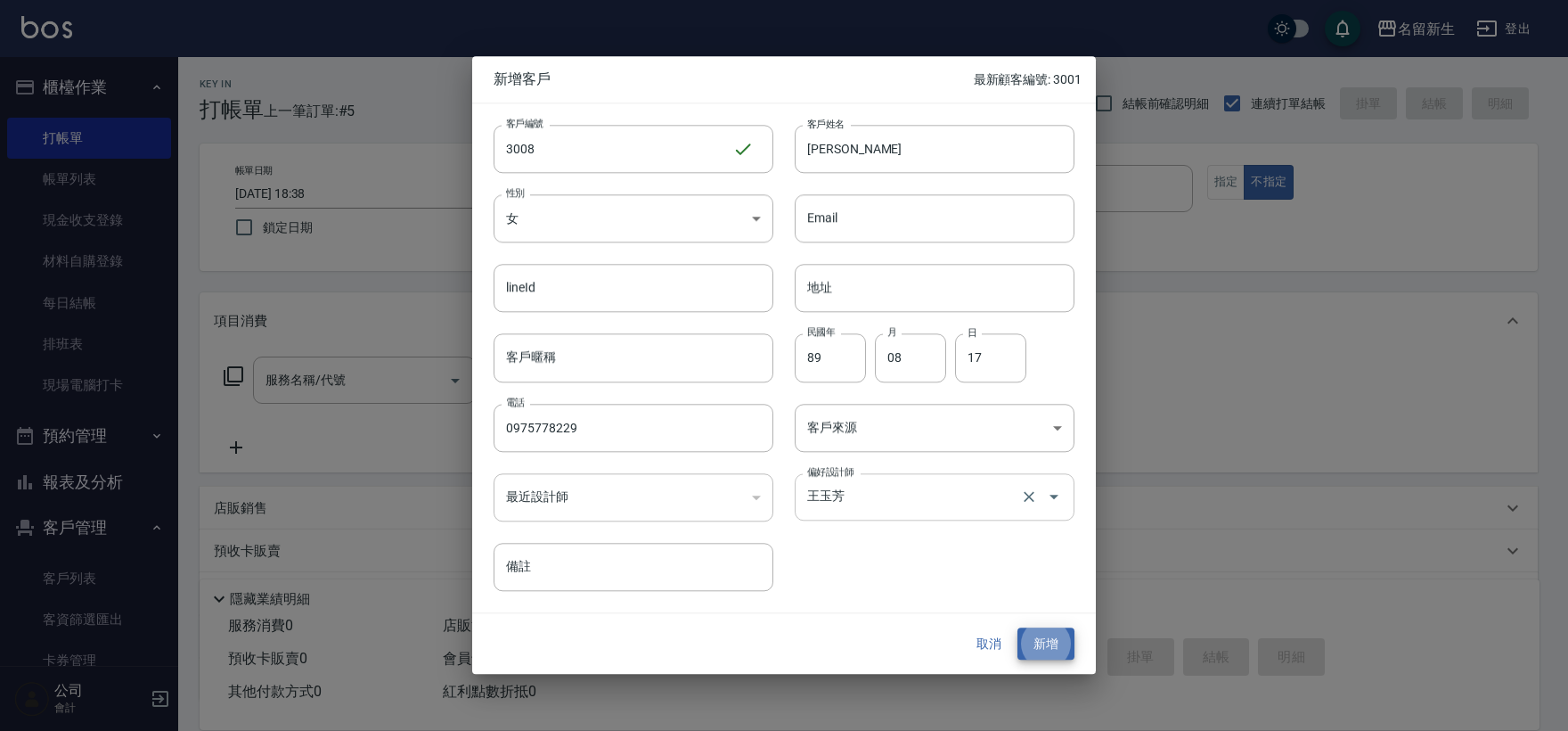
click at [1017, 627] on button "新增" at bounding box center [1046, 643] width 57 height 33
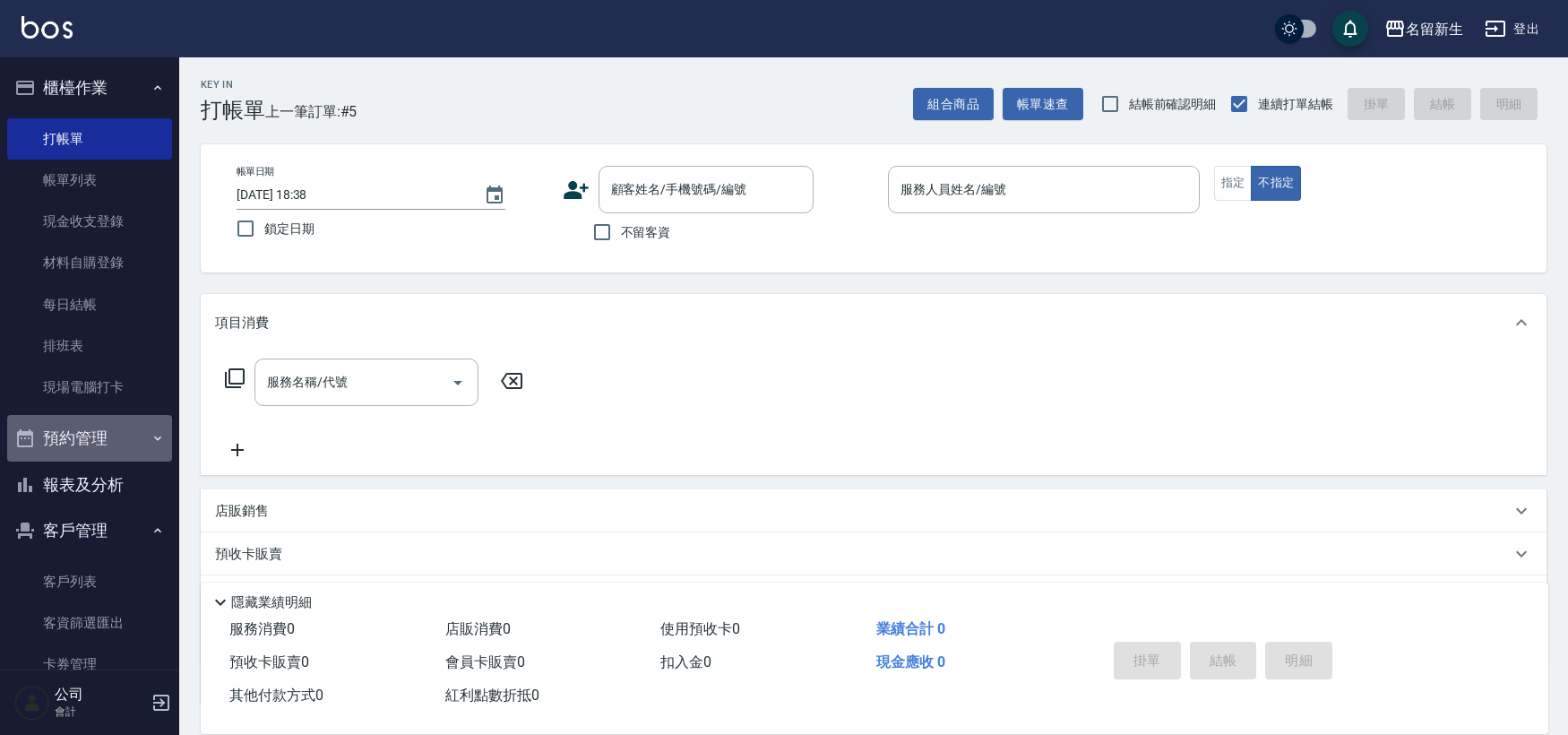
click at [95, 458] on button "預約管理" at bounding box center [89, 438] width 165 height 47
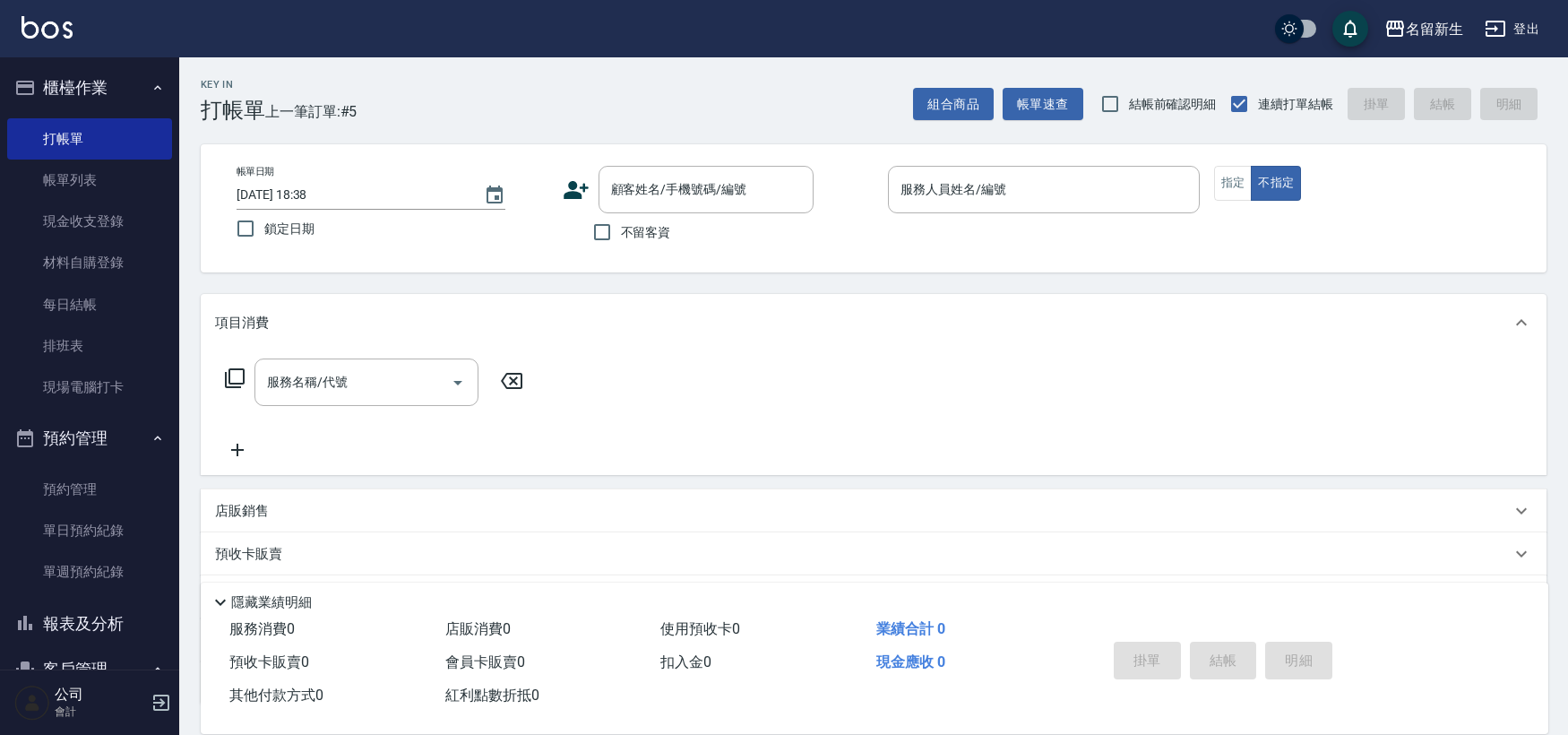
click at [123, 446] on button "預約管理" at bounding box center [89, 438] width 165 height 47
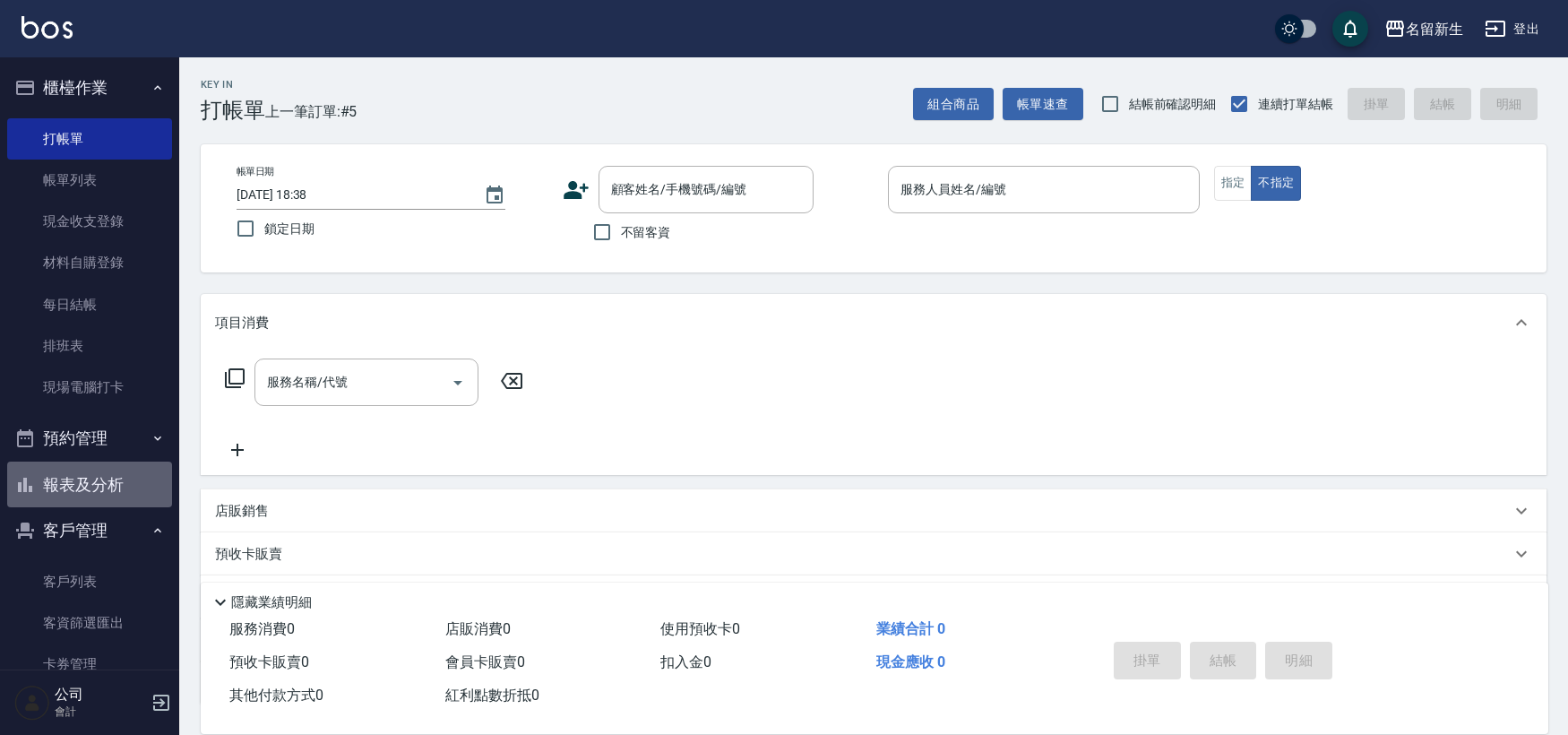
click at [122, 487] on button "報表及分析" at bounding box center [89, 484] width 165 height 47
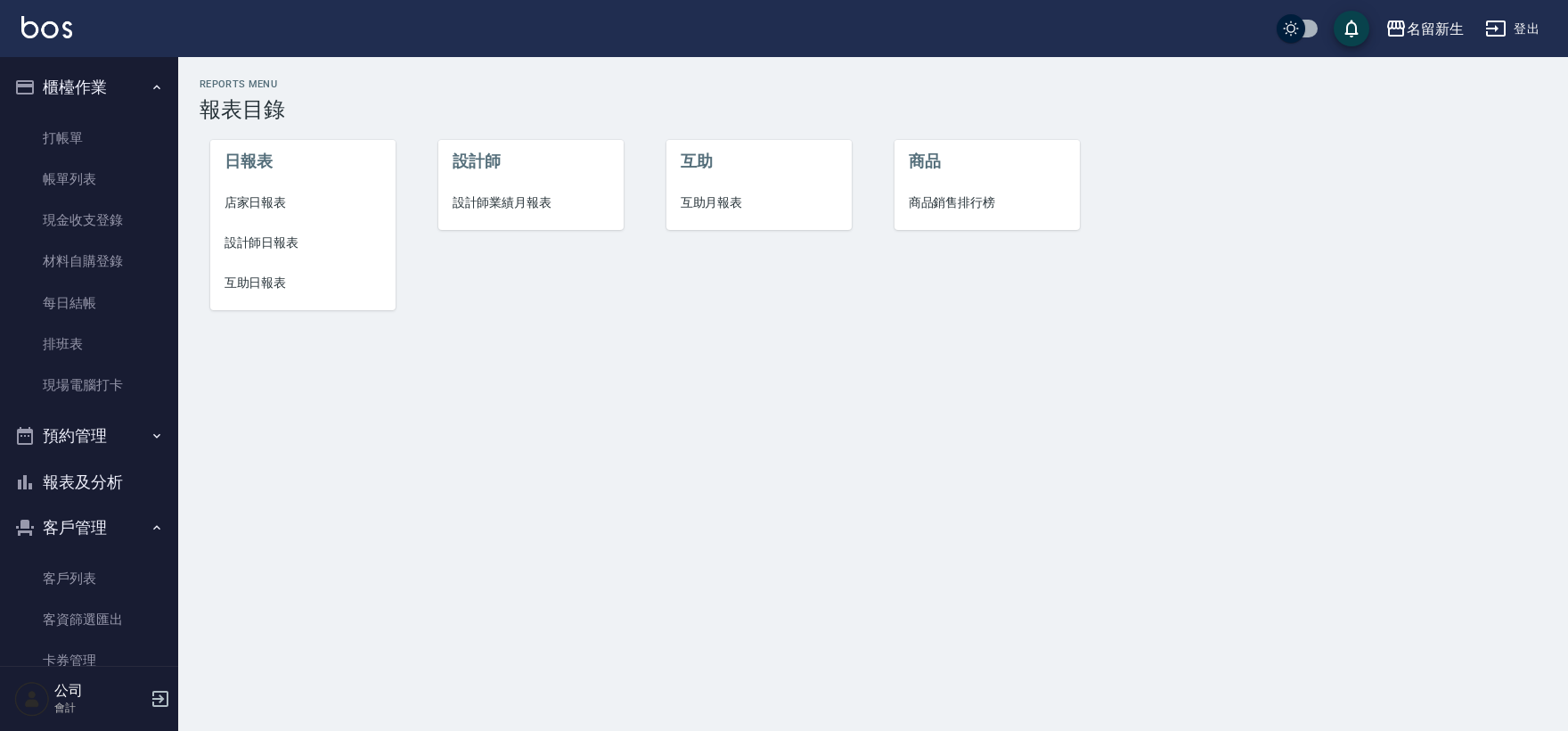
click at [491, 197] on span "設計師業績月報表" at bounding box center [532, 203] width 158 height 19
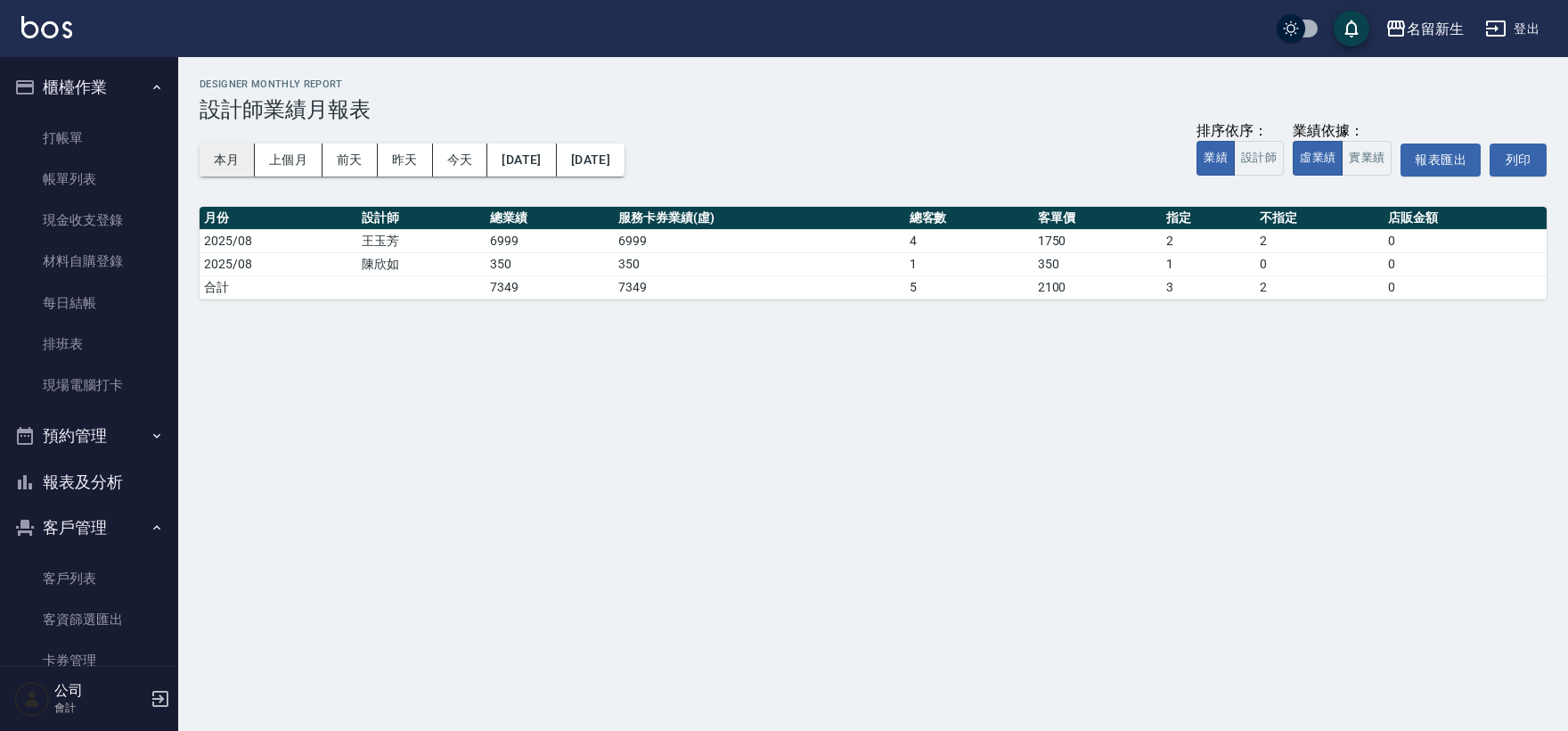
click at [244, 155] on button "本月" at bounding box center [227, 159] width 55 height 33
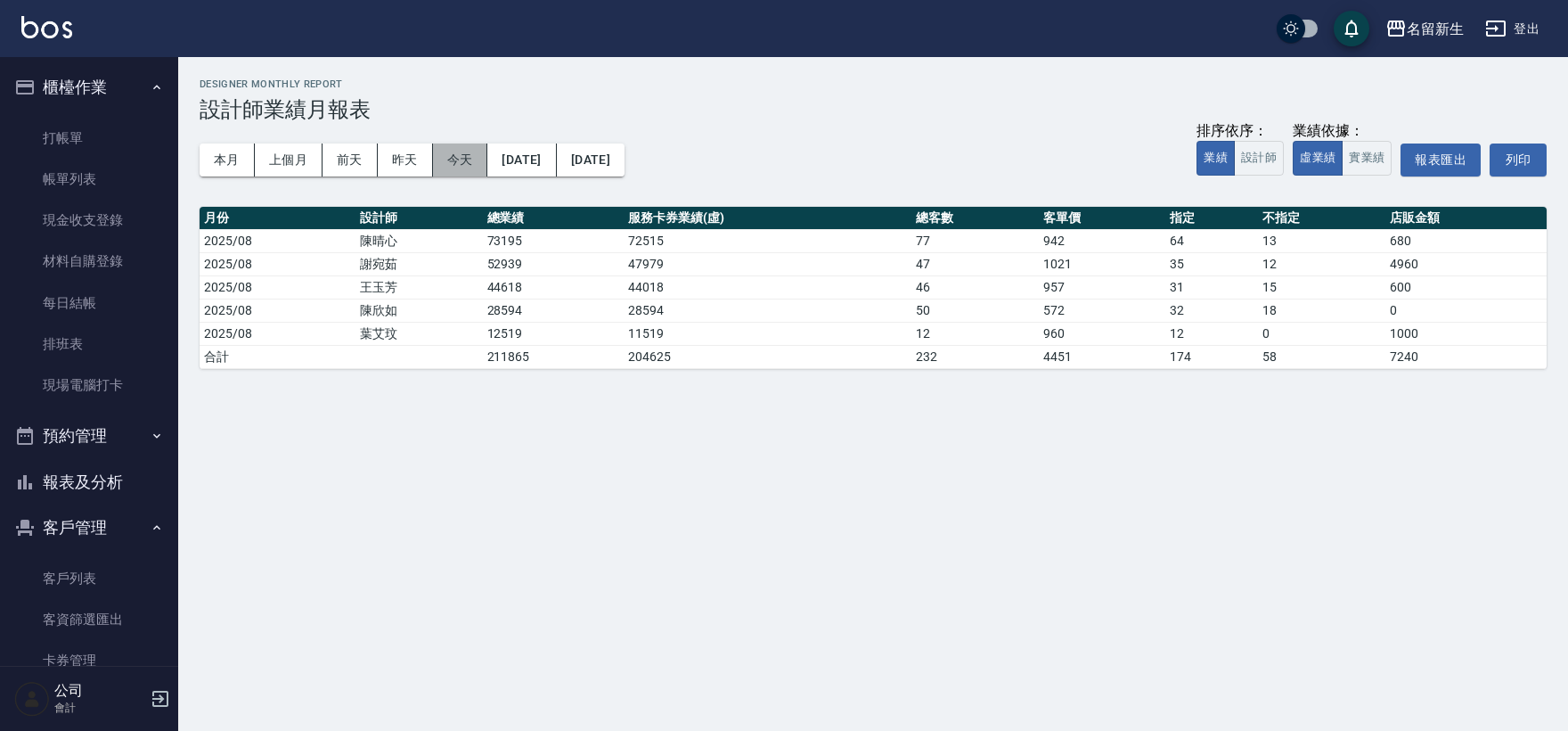
click at [460, 156] on button "今天" at bounding box center [461, 159] width 55 height 33
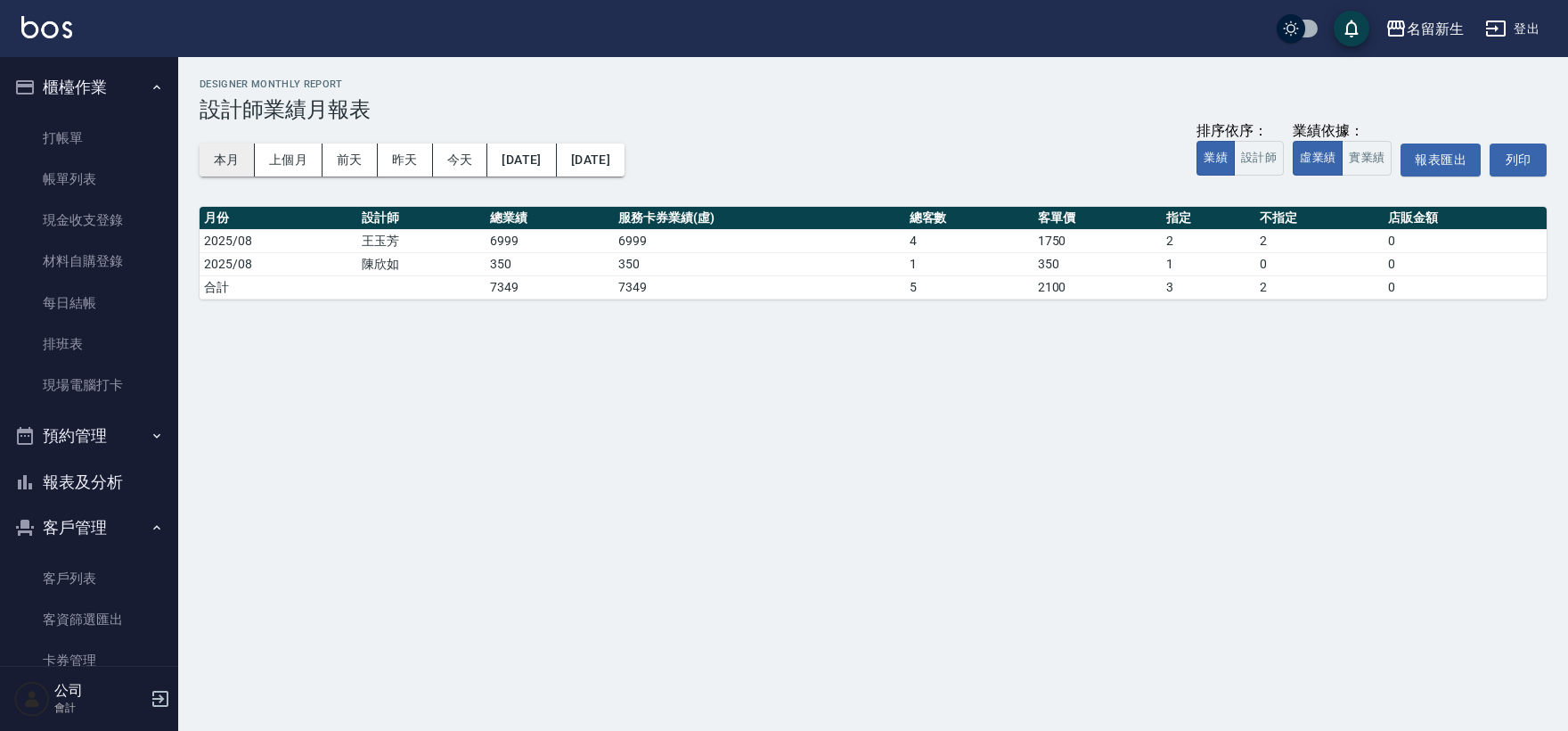
click at [225, 166] on button "本月" at bounding box center [227, 159] width 55 height 33
